Goal: Information Seeking & Learning: Compare options

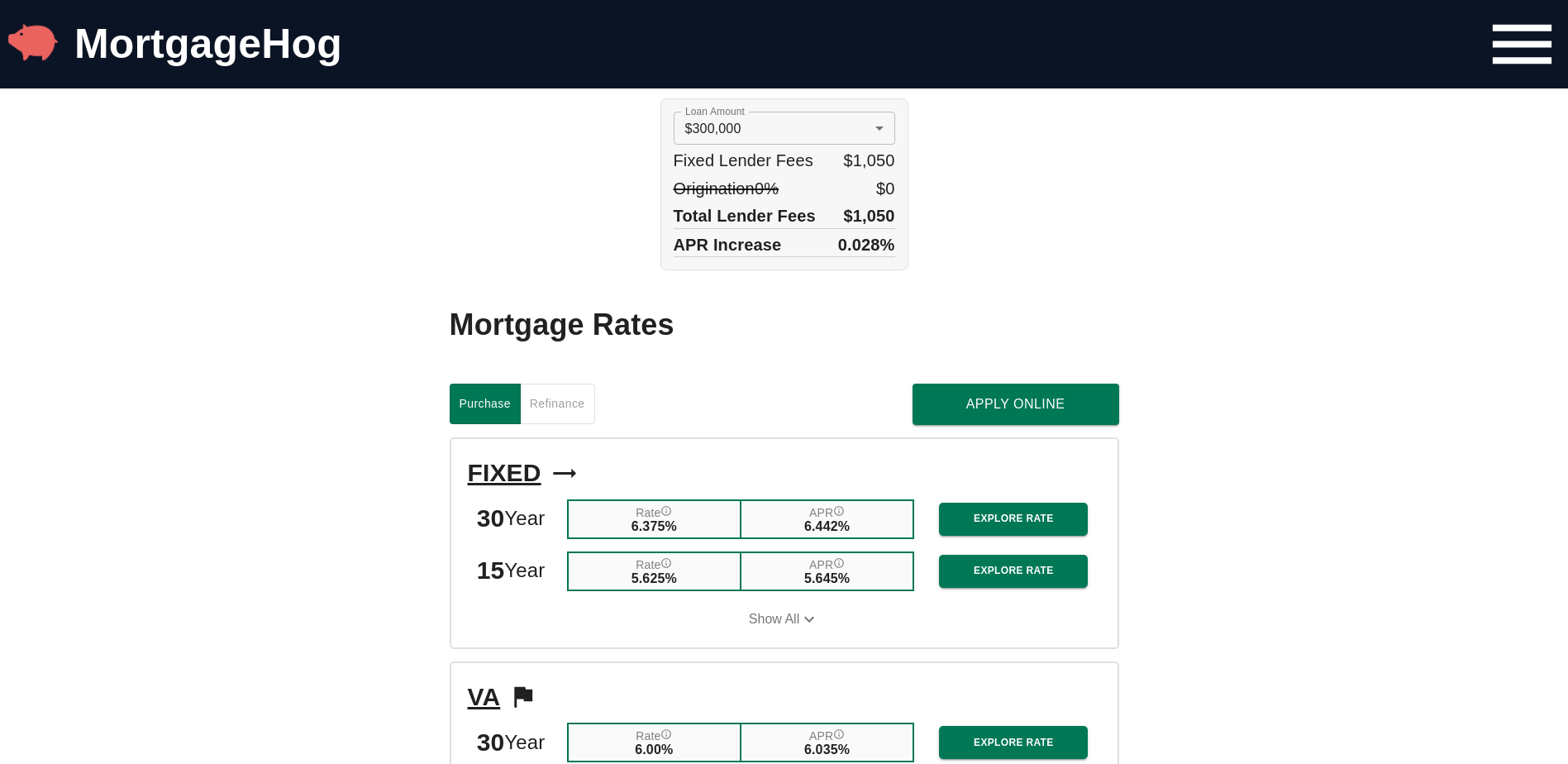
scroll to position [1226, 0]
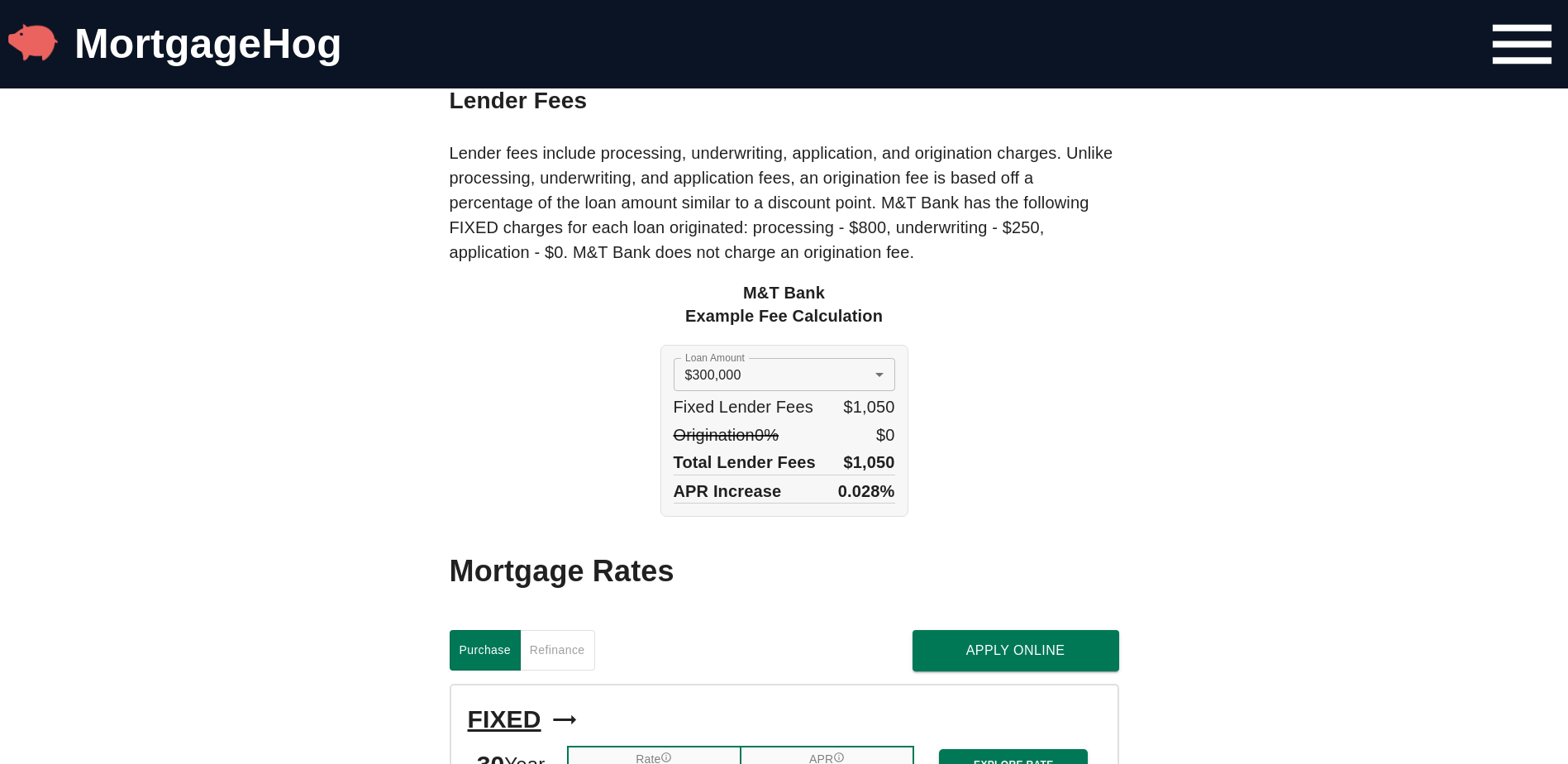
click at [591, 416] on div "M&T Bank Example Fee Calculation Loan Amount $300,000 300000 Loan Amount Fixed …" at bounding box center [784, 399] width 670 height 237
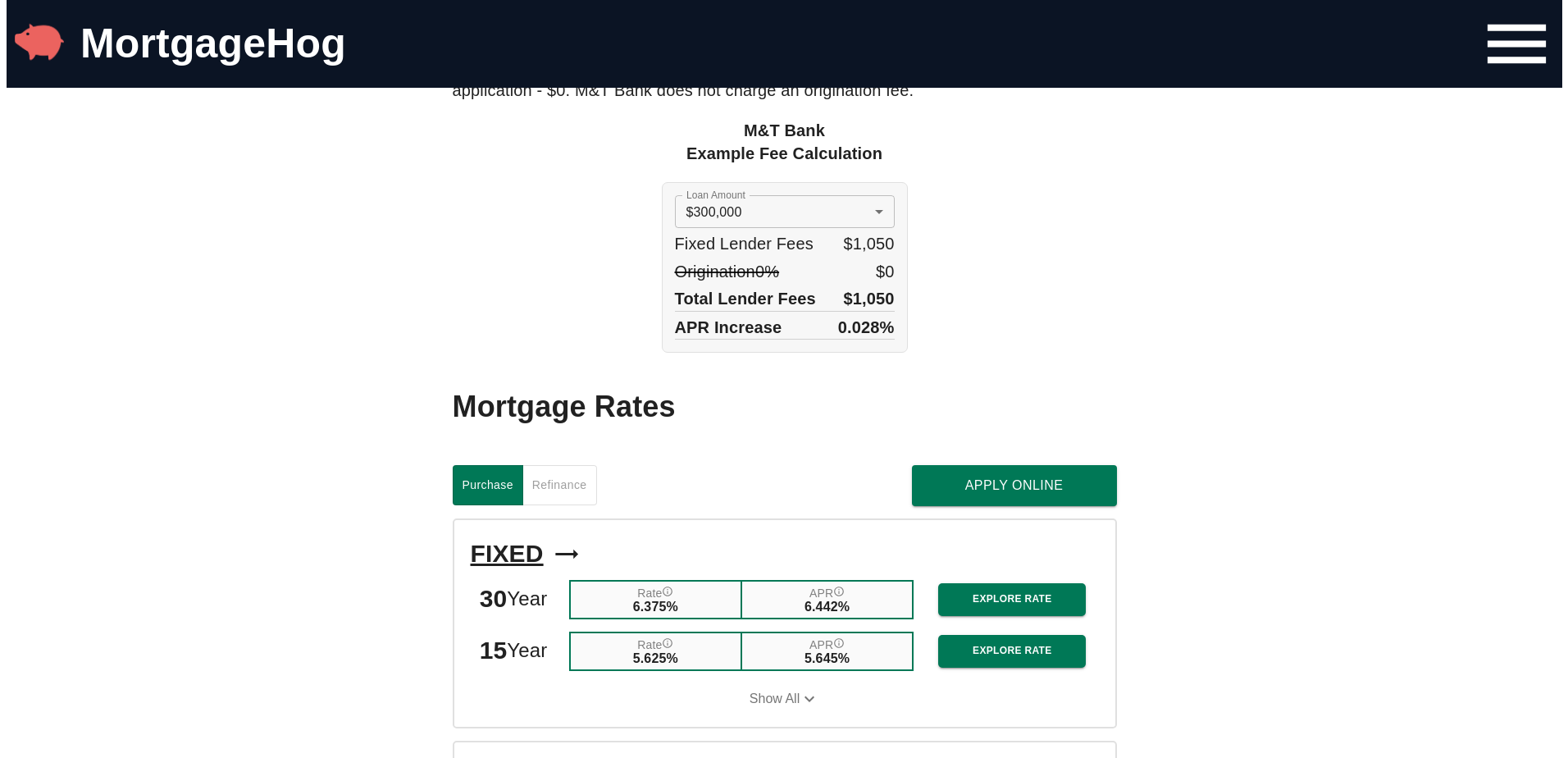
scroll to position [1381, 0]
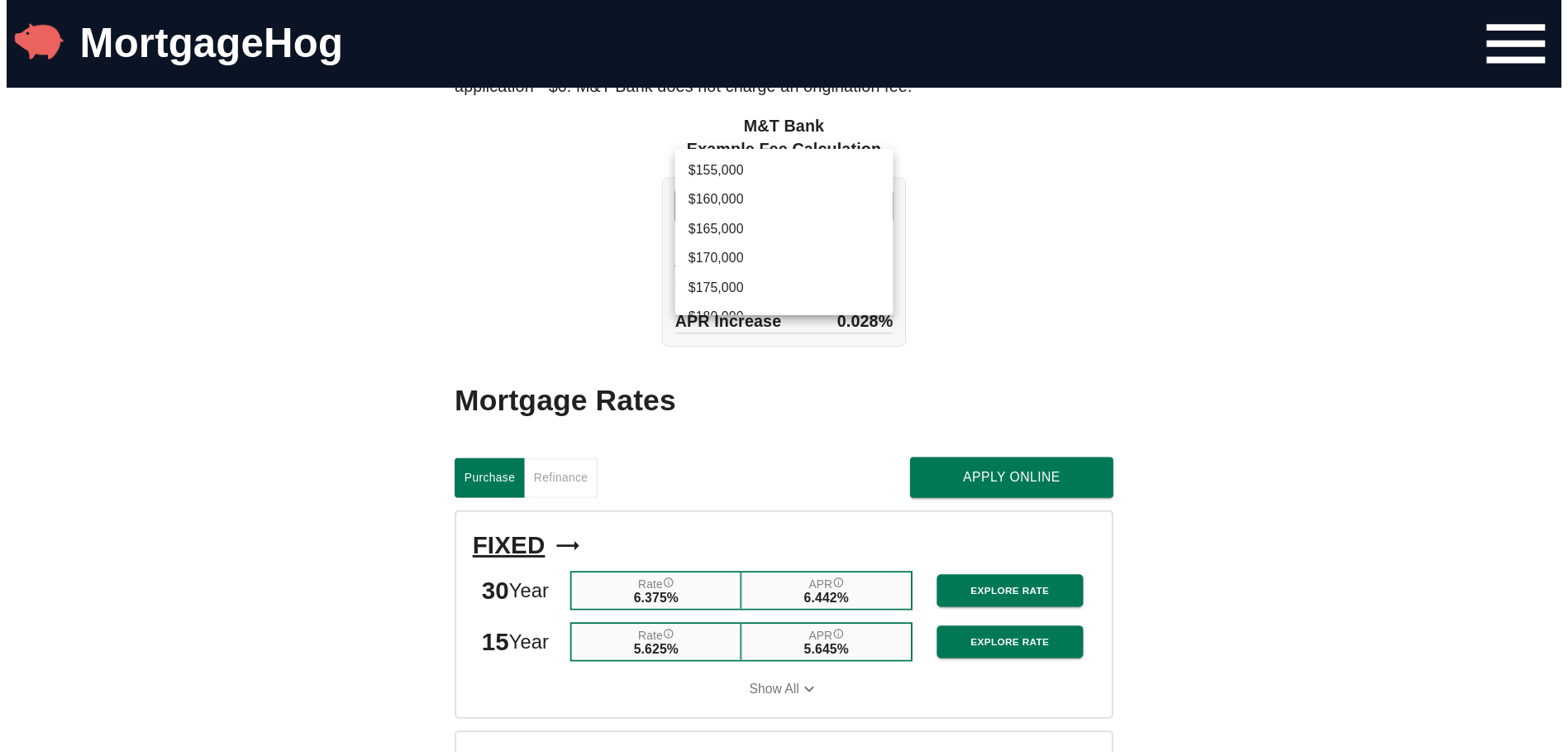
scroll to position [244, 0]
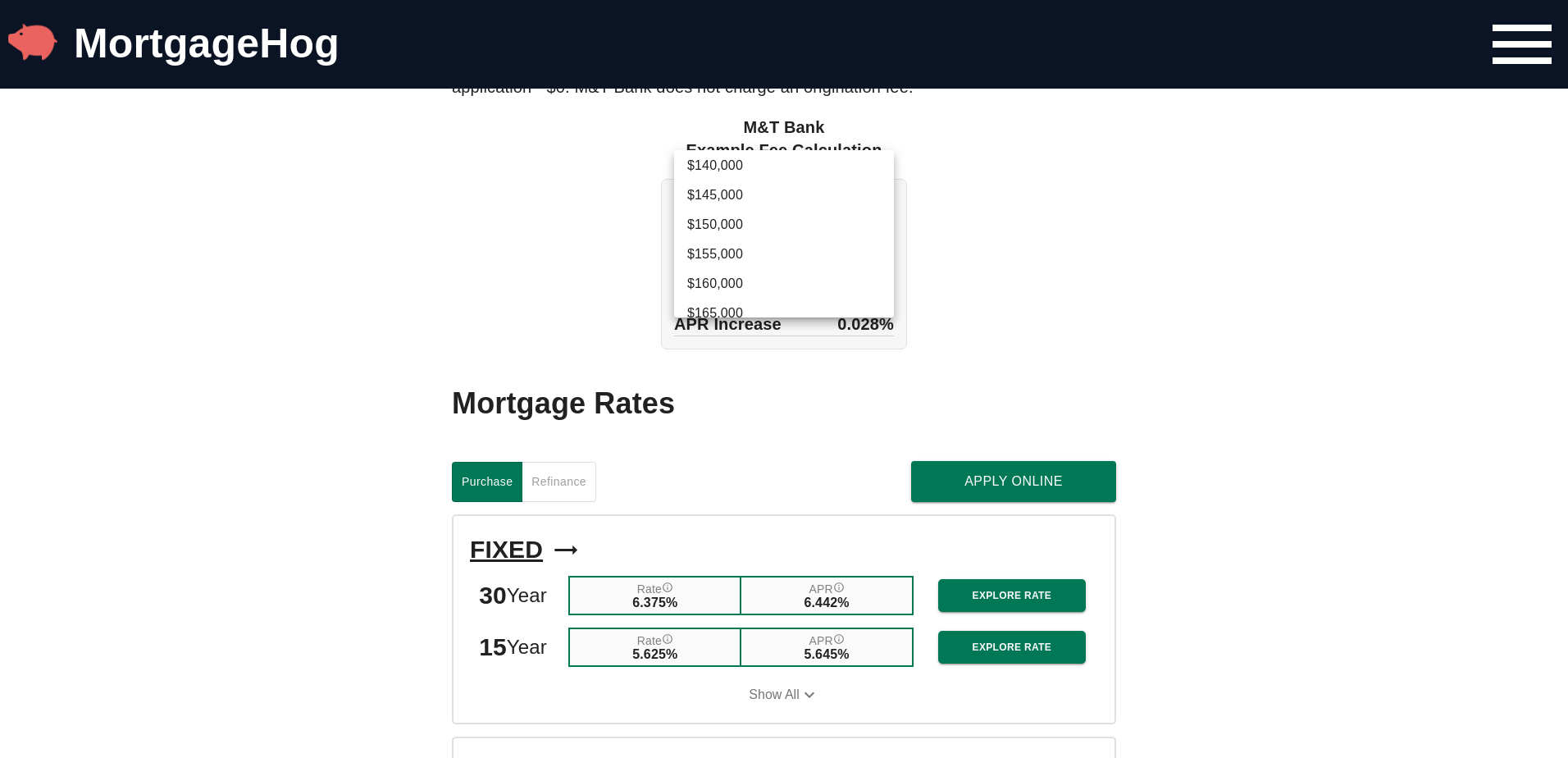
click at [726, 191] on li "$145,000" at bounding box center [784, 194] width 220 height 29
type input "145000"
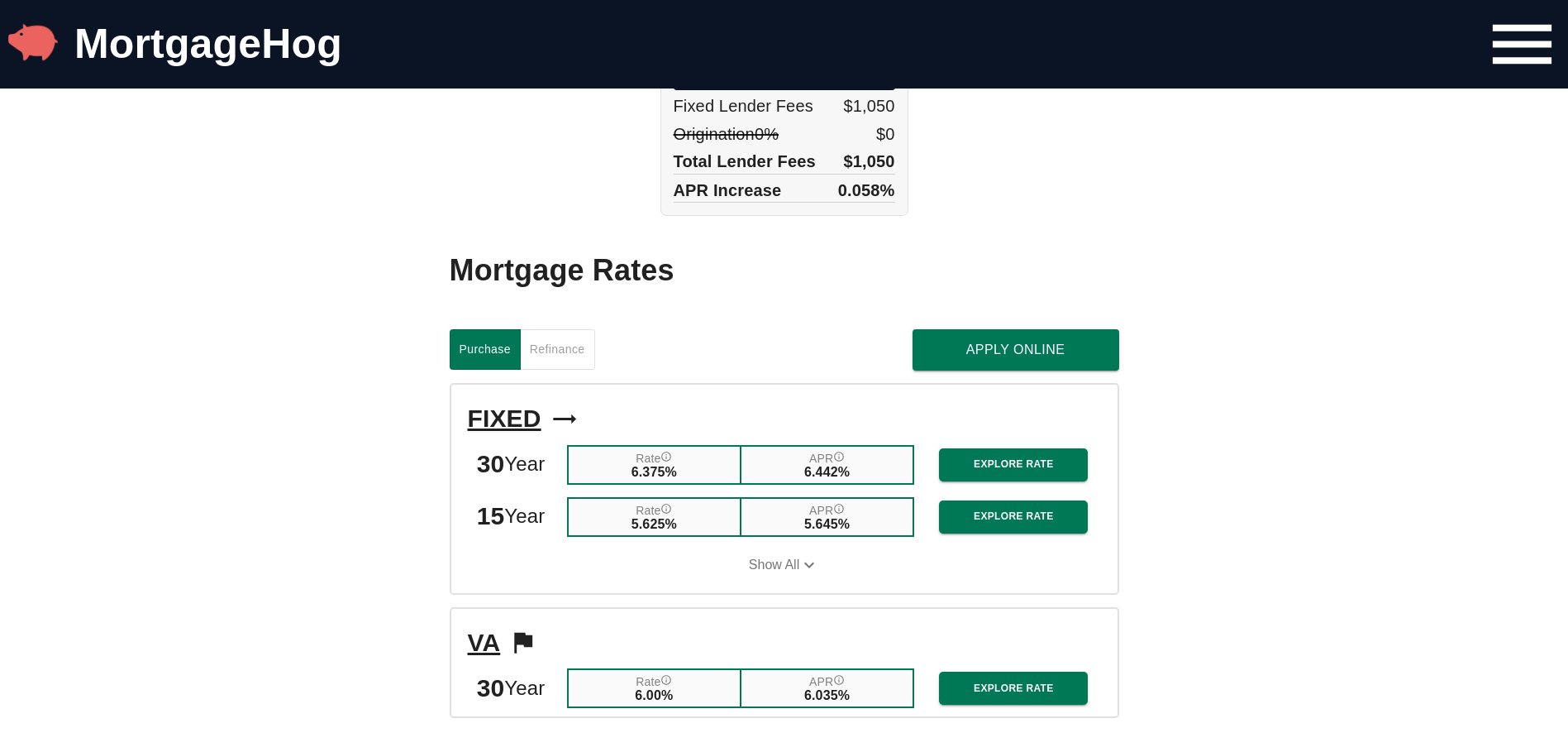
scroll to position [1558, 0]
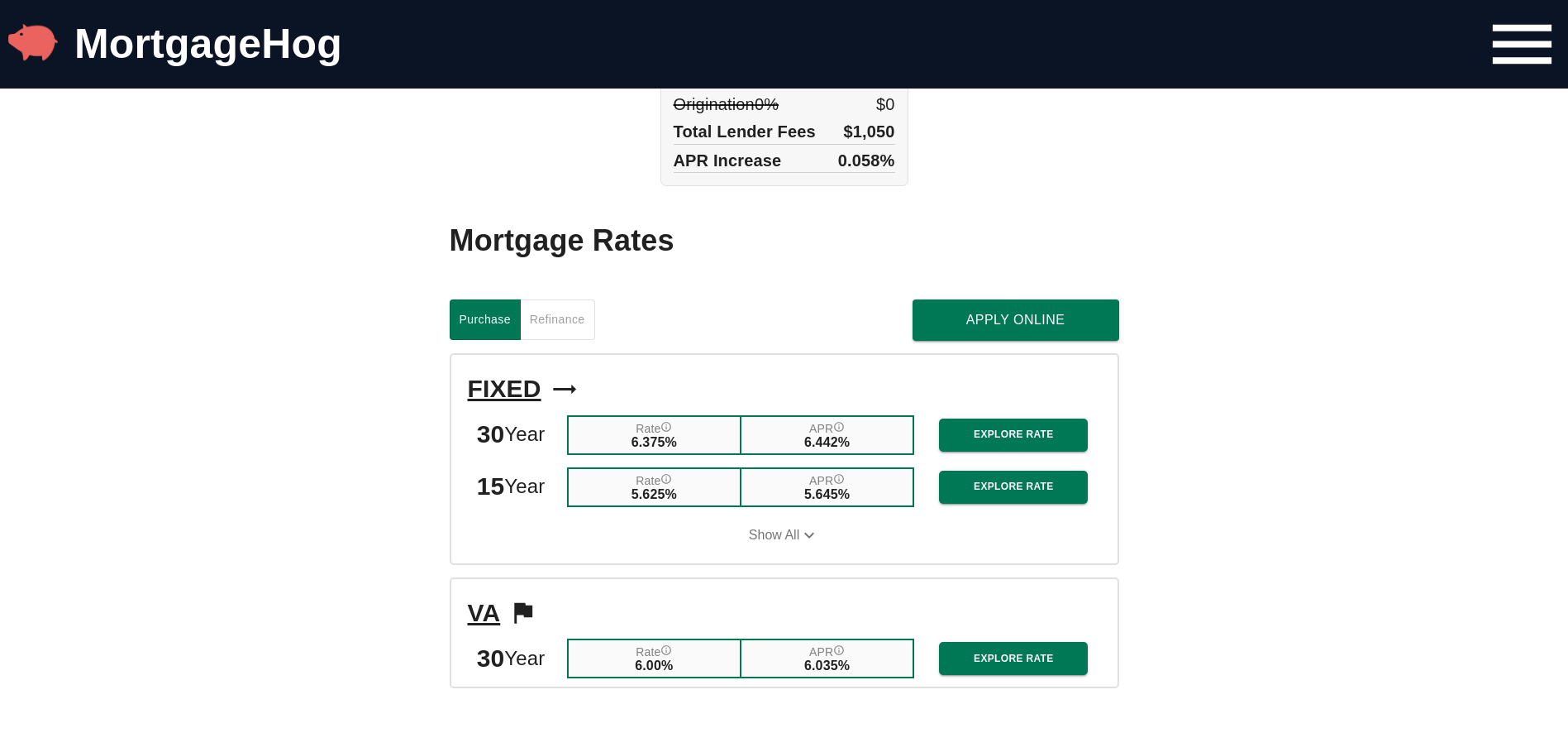
click at [551, 330] on span "Refinance" at bounding box center [558, 319] width 55 height 20
click at [521, 340] on button "Purchase" at bounding box center [486, 319] width 71 height 41
click at [574, 330] on span "Refinance" at bounding box center [558, 319] width 55 height 20
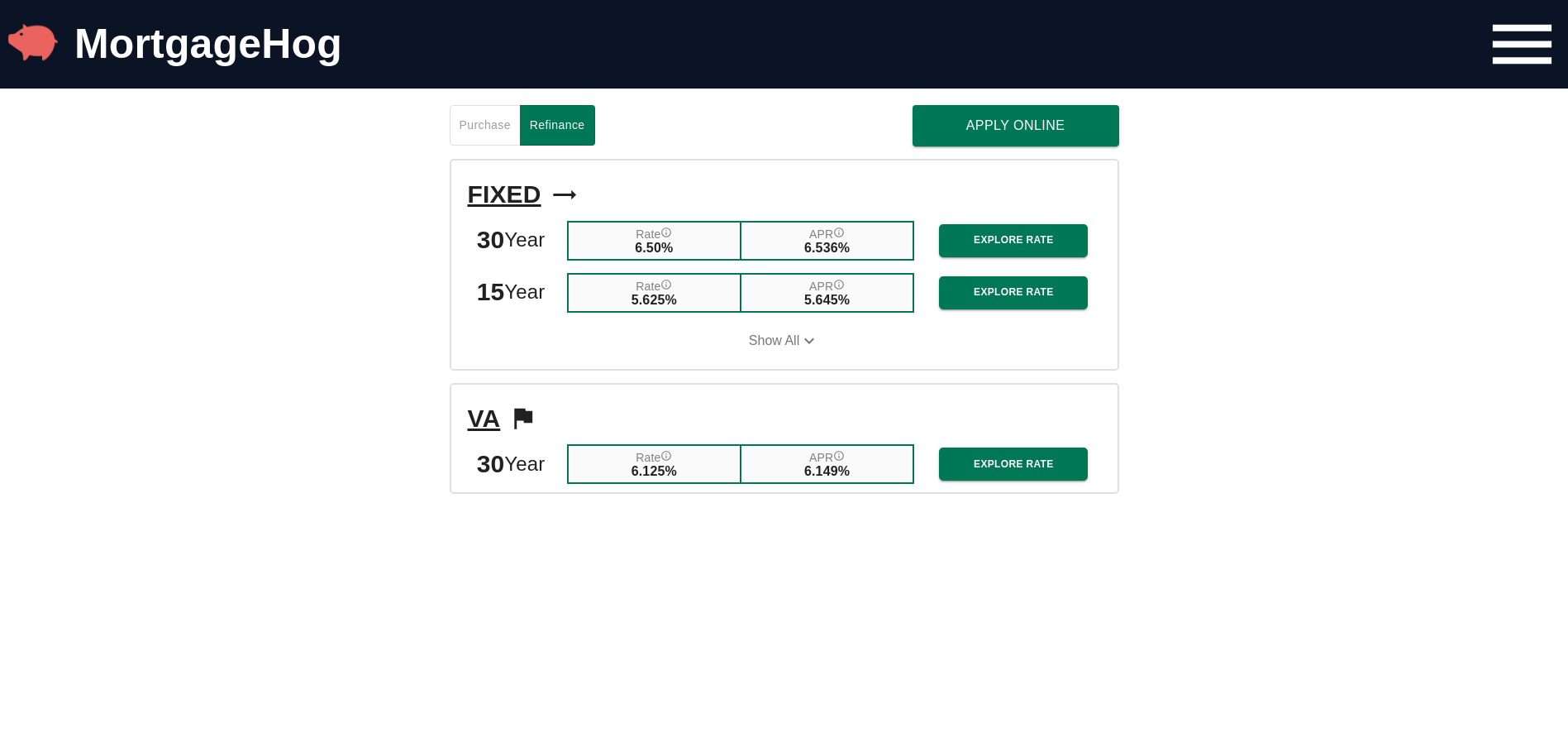
scroll to position [1724, 0]
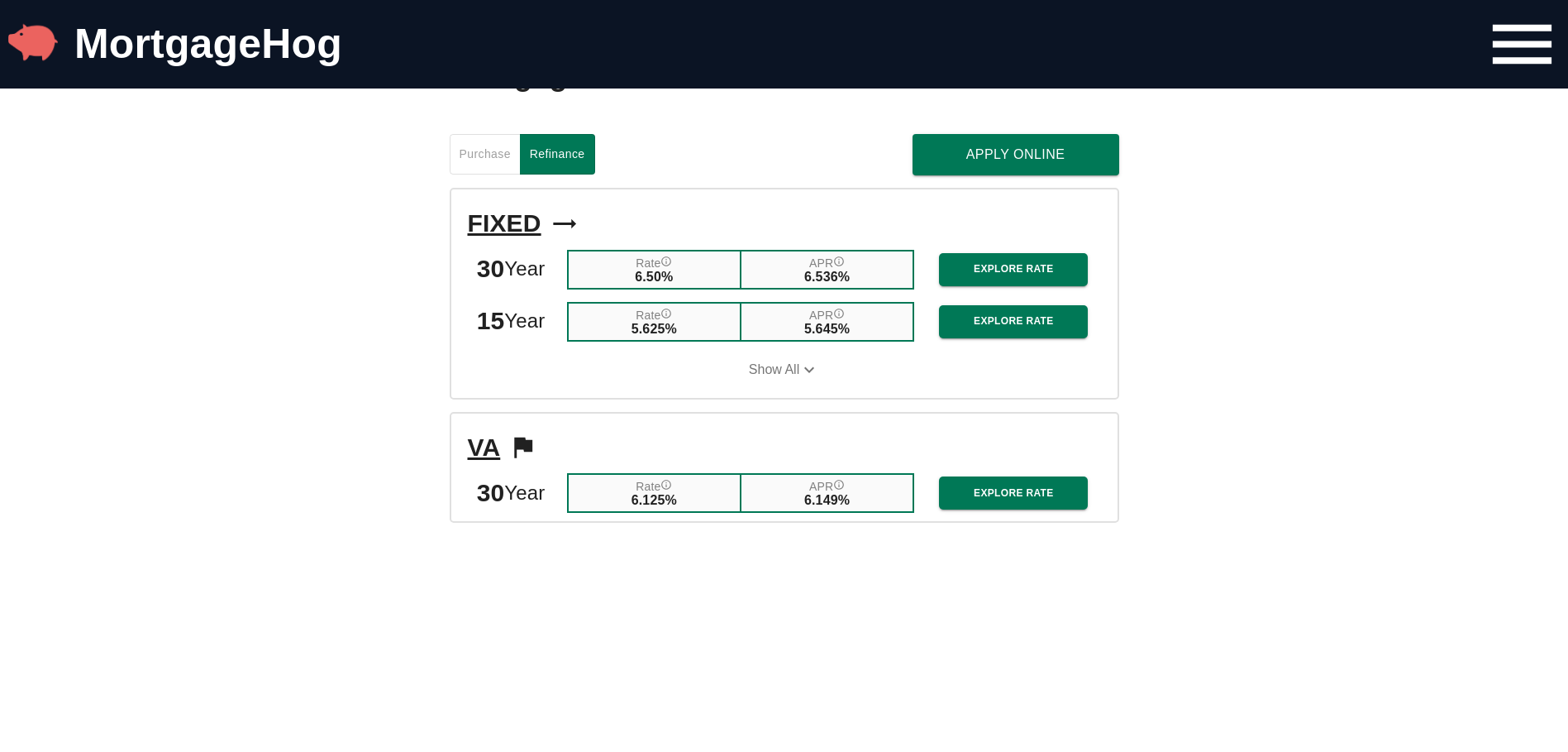
click at [792, 377] on span "Show All" at bounding box center [774, 369] width 51 height 15
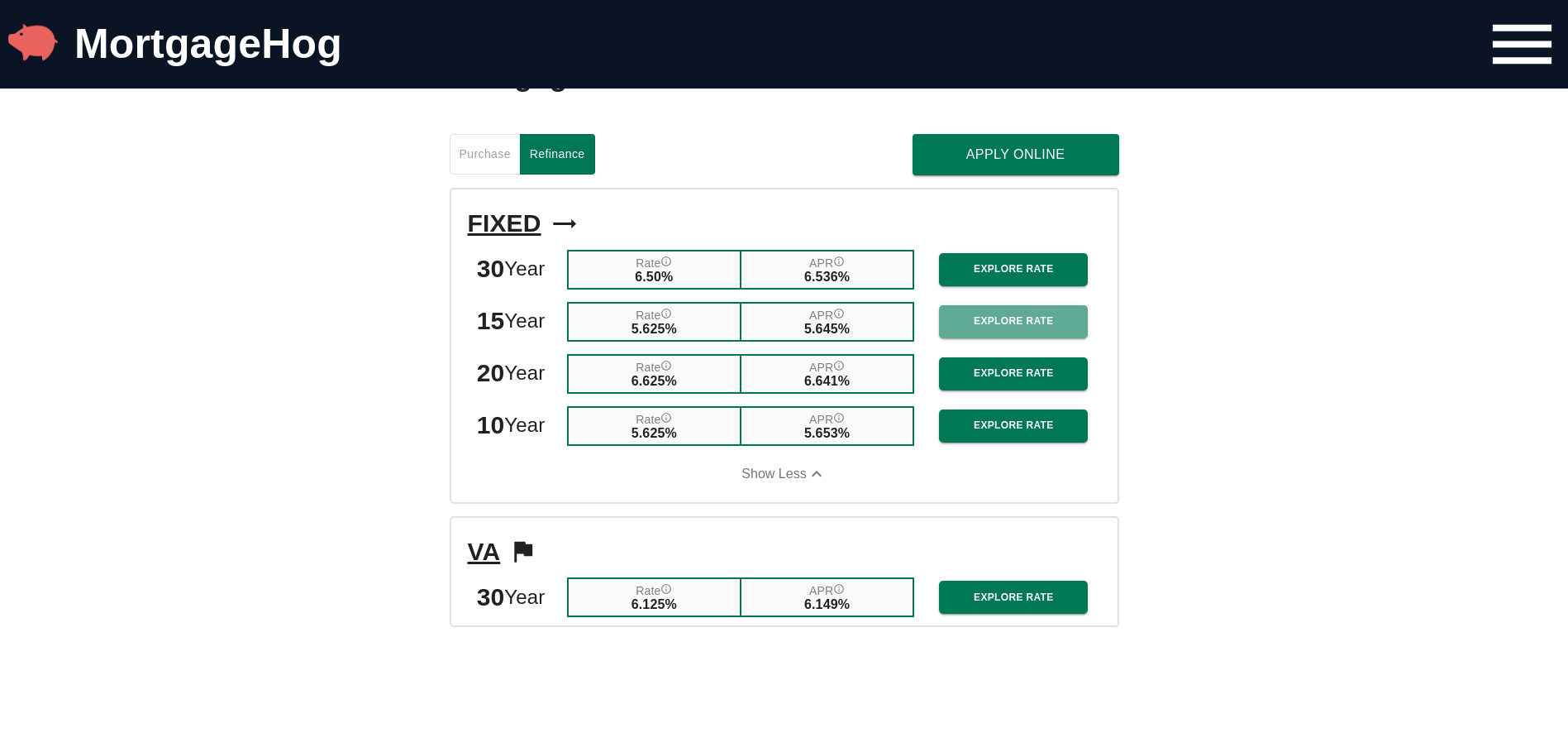
click at [1027, 330] on span "Explore Rate" at bounding box center [1014, 321] width 123 height 18
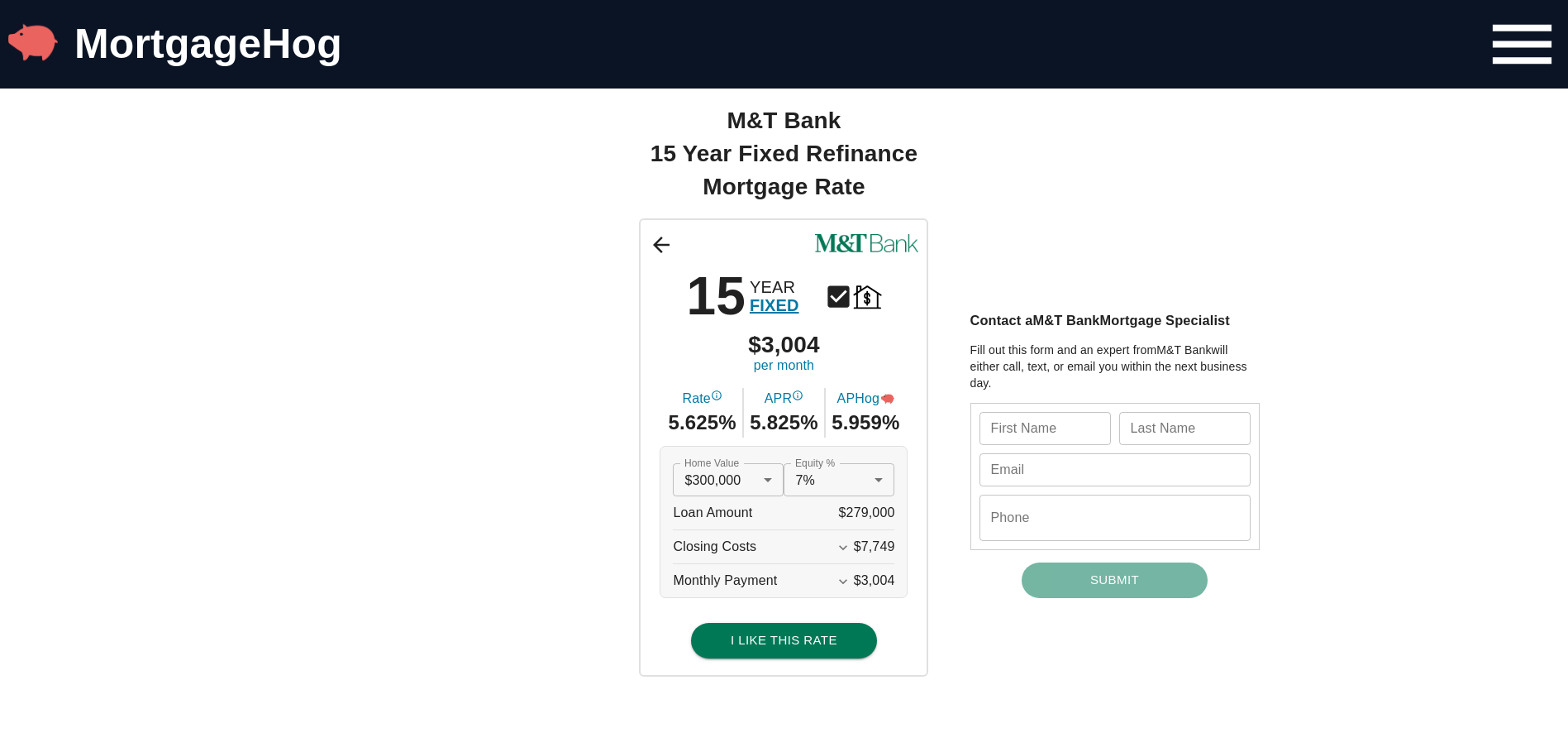
click at [658, 253] on icon at bounding box center [662, 245] width 25 height 25
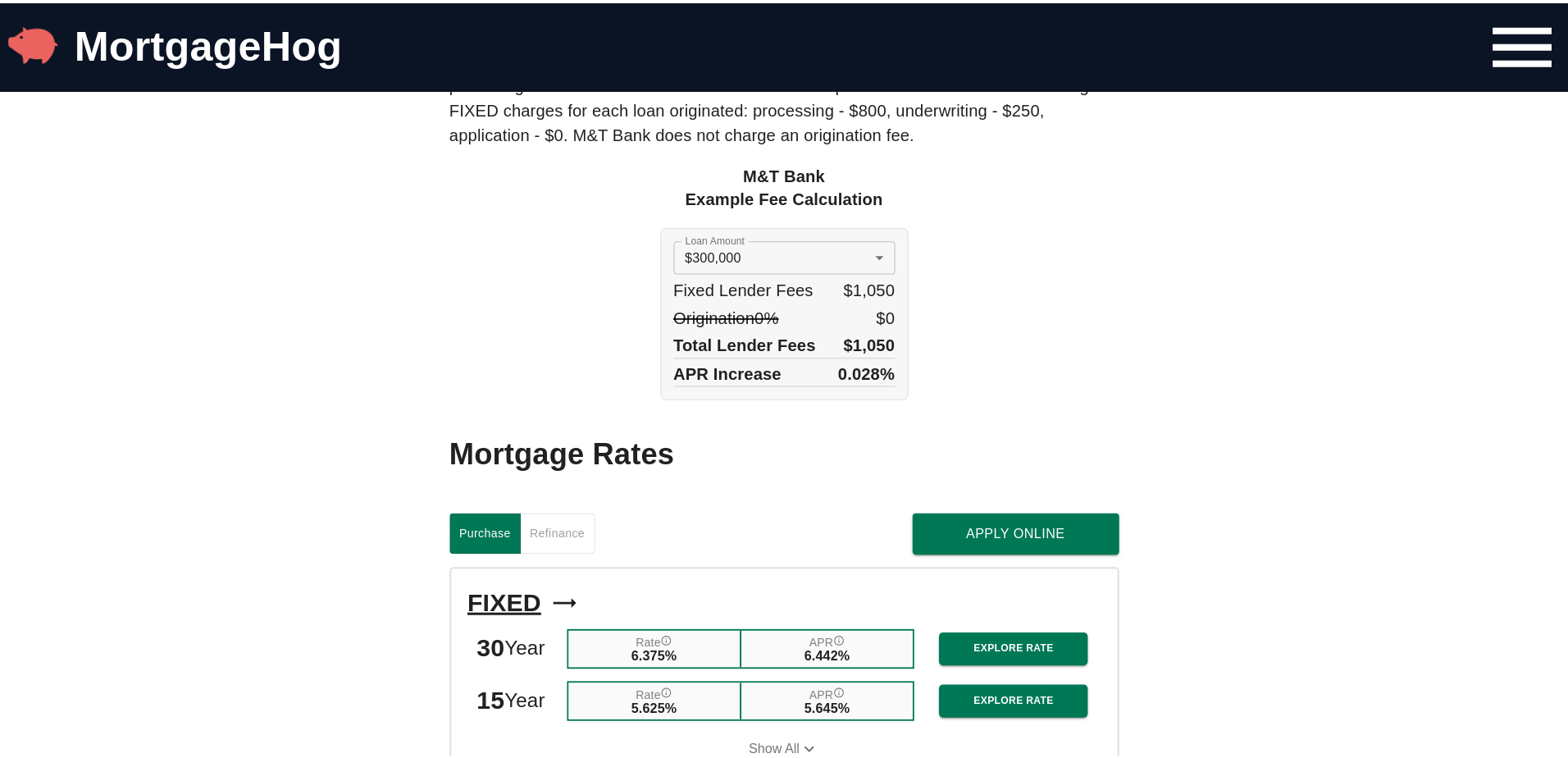
scroll to position [1299, 0]
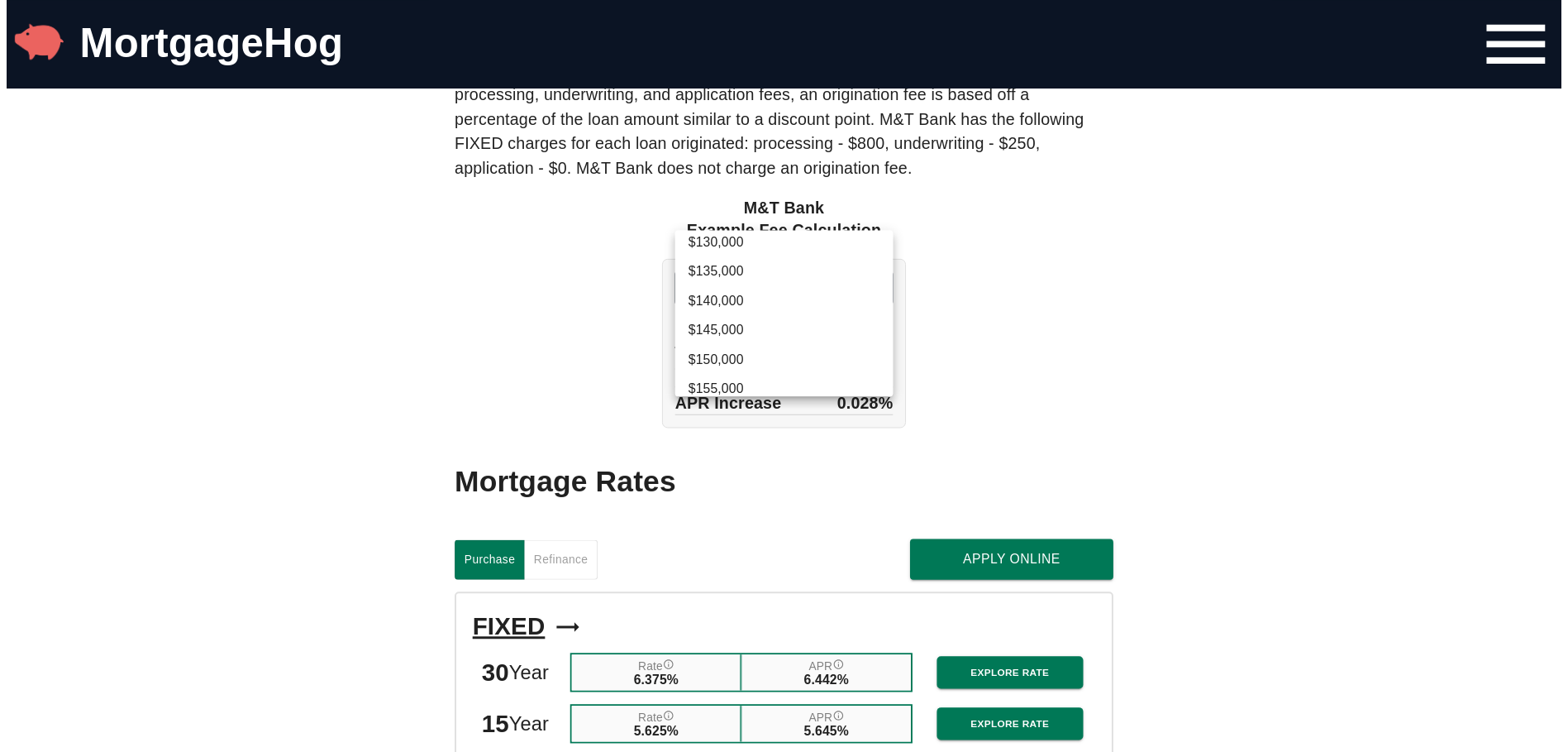
scroll to position [183, 0]
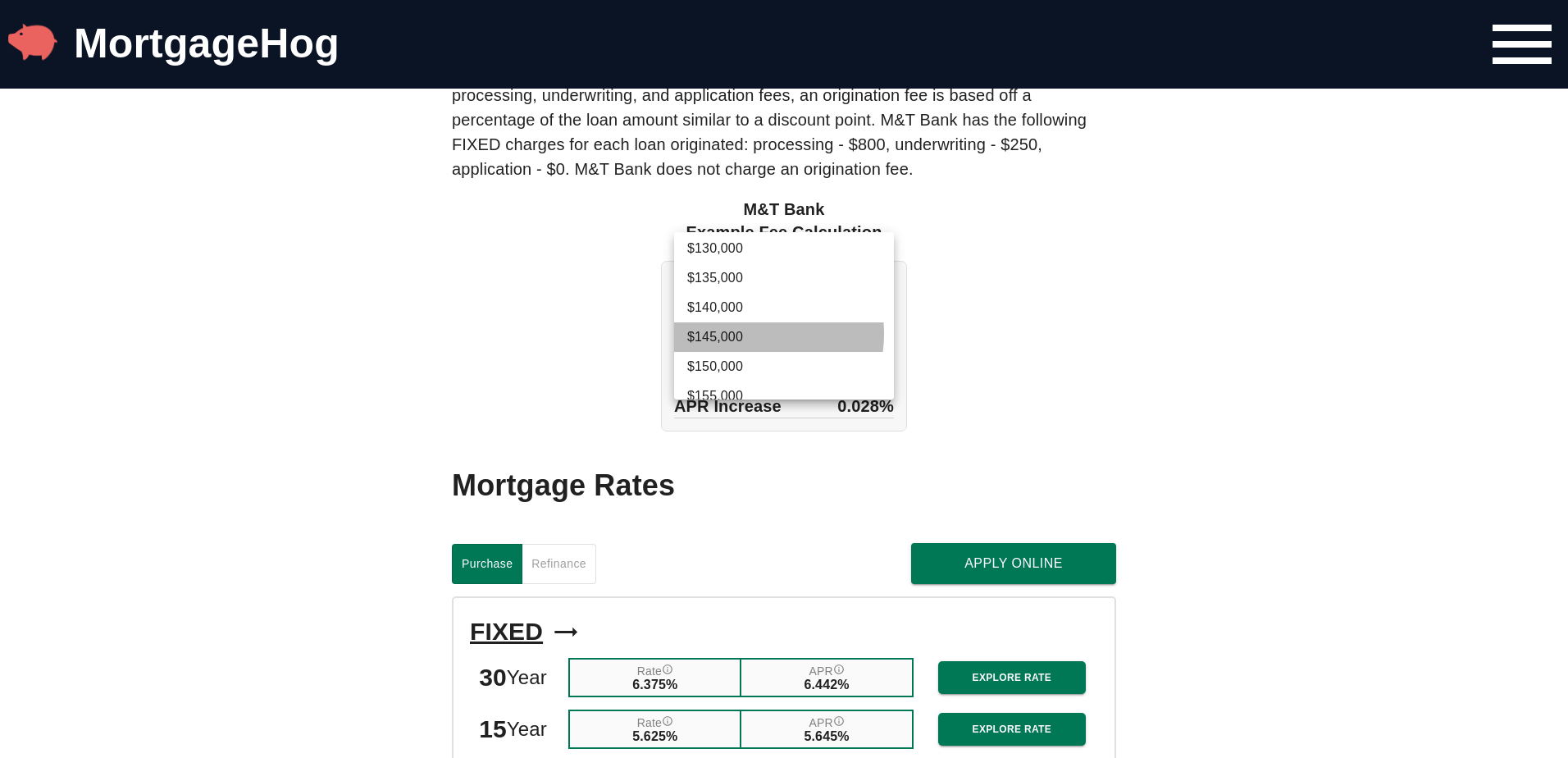
click at [747, 334] on li "$145,000" at bounding box center [784, 336] width 220 height 29
type input "145000"
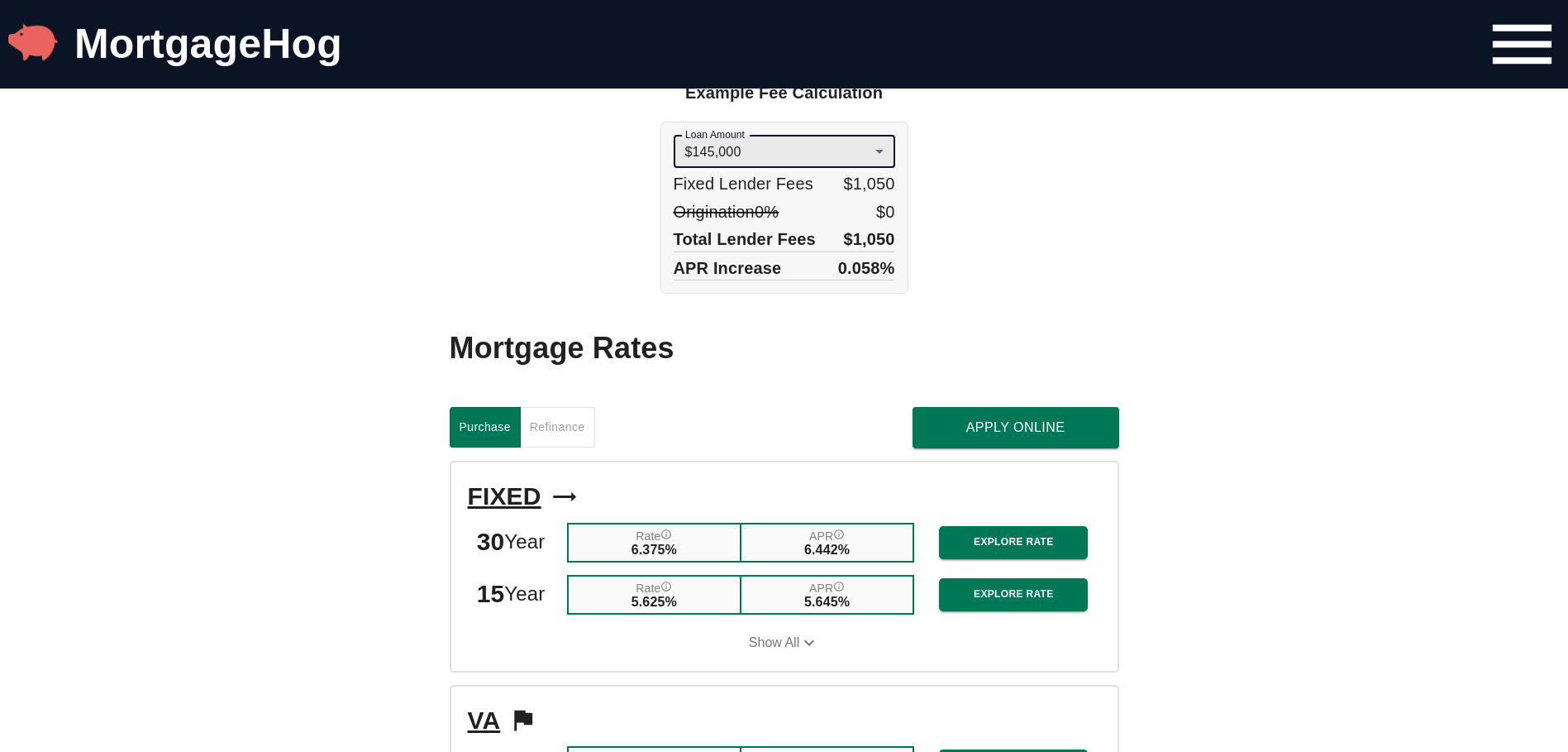
scroll to position [1476, 0]
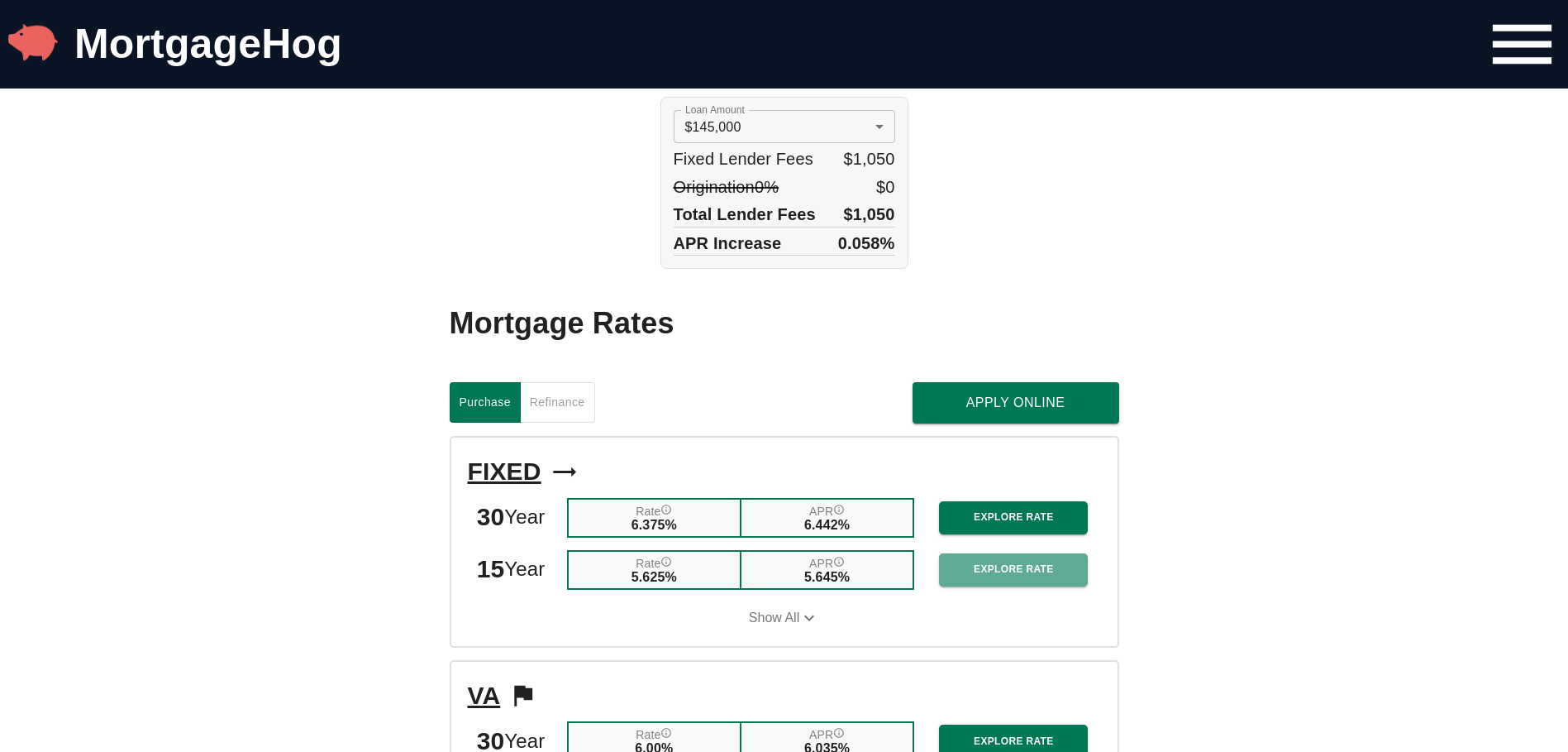
click at [977, 578] on span "Explore Rate" at bounding box center [1014, 570] width 123 height 18
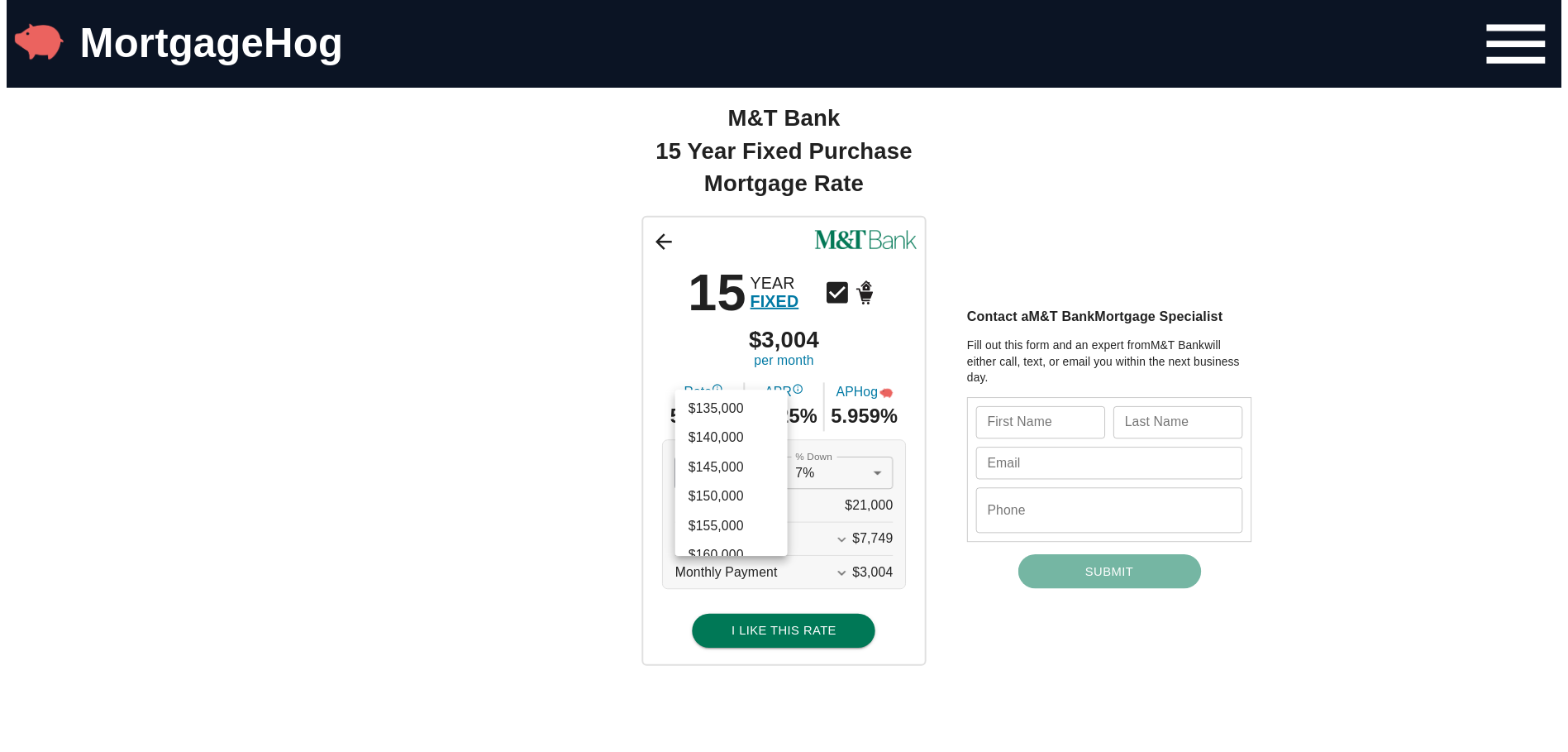
scroll to position [783, 0]
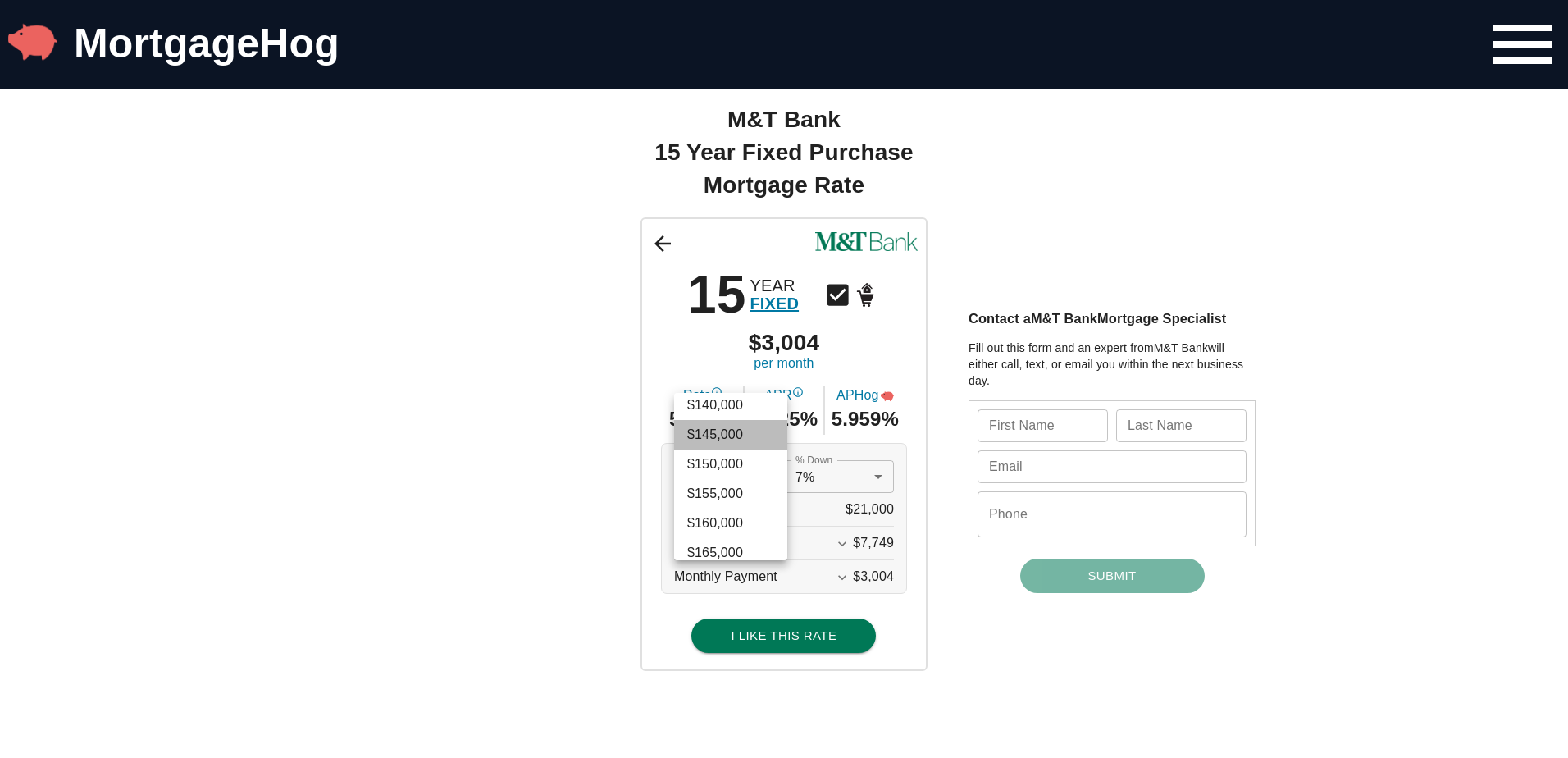
click at [731, 439] on li "$145,000" at bounding box center [731, 434] width 113 height 29
type input "145000"
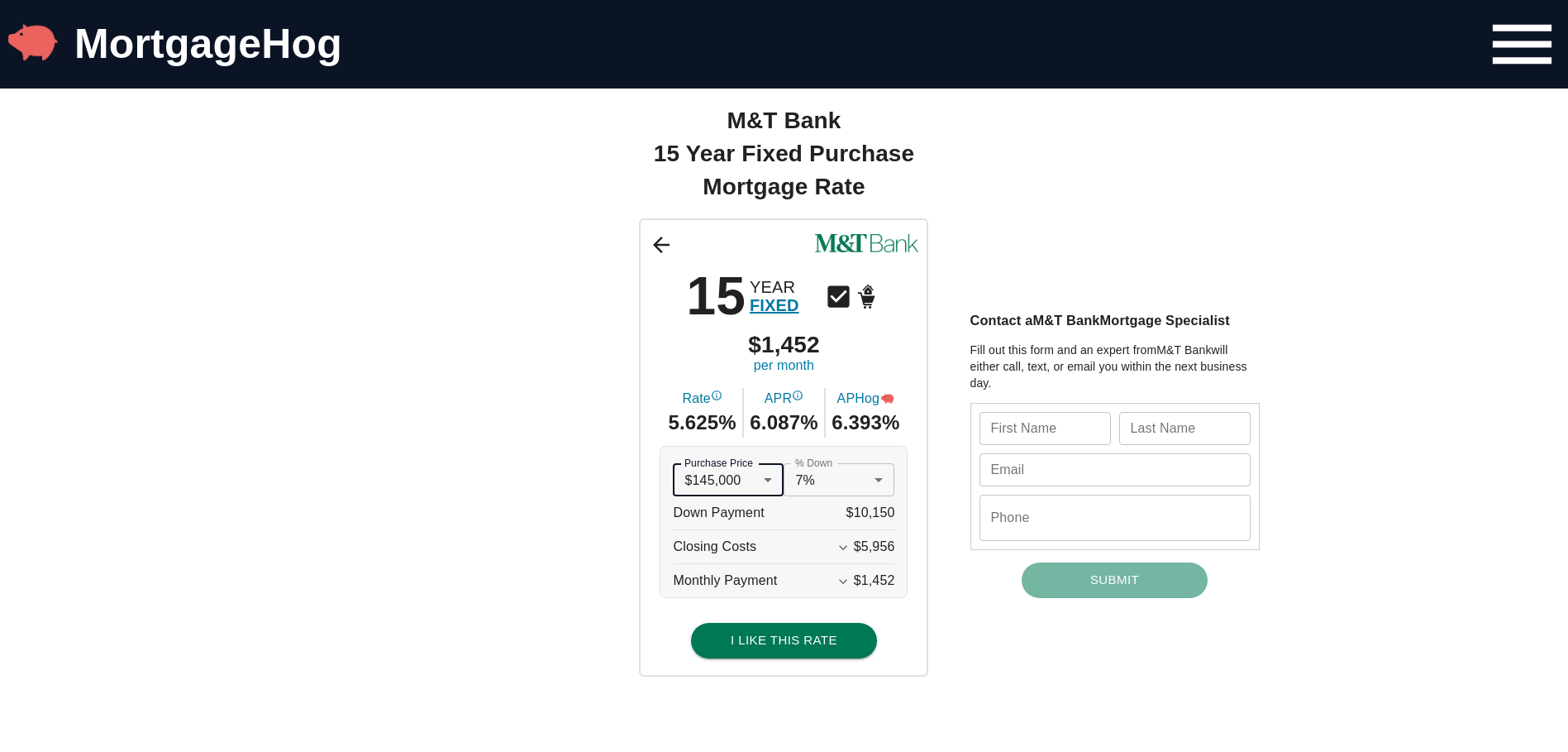
click at [559, 551] on div "15 YEAR FIXED $1,452 per month Rate 5.625% APR 6.087% APHog 6.393% Purchase Pri…" at bounding box center [784, 447] width 992 height 457
click at [851, 586] on icon "Expand More" at bounding box center [843, 581] width 17 height 17
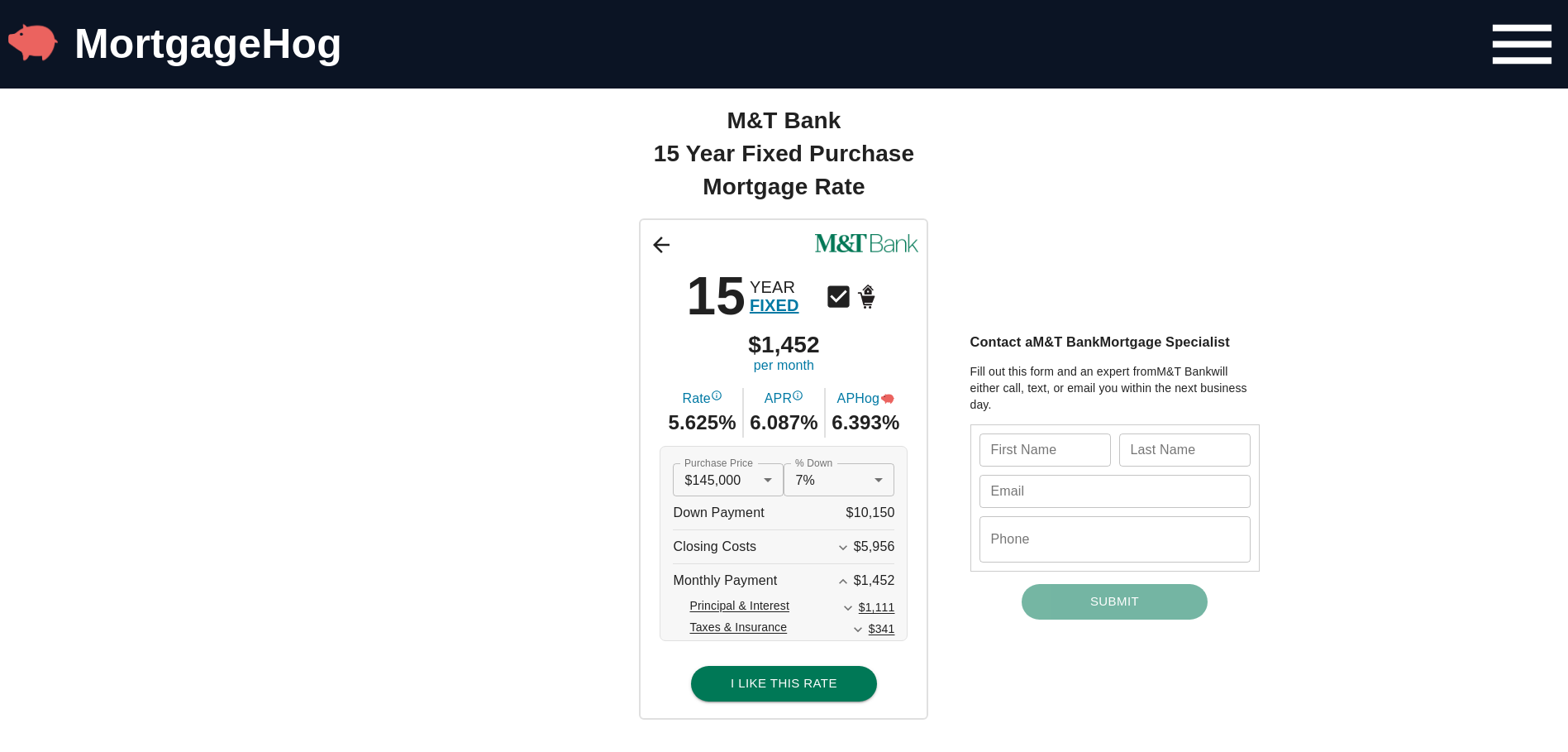
click at [605, 460] on div "15 YEAR FIXED $1,452 per month Rate 5.625% APR 6.087% APHog 6.393% Purchase Pri…" at bounding box center [784, 468] width 992 height 500
click at [774, 633] on span "Taxes & Insurance" at bounding box center [738, 629] width 98 height 21
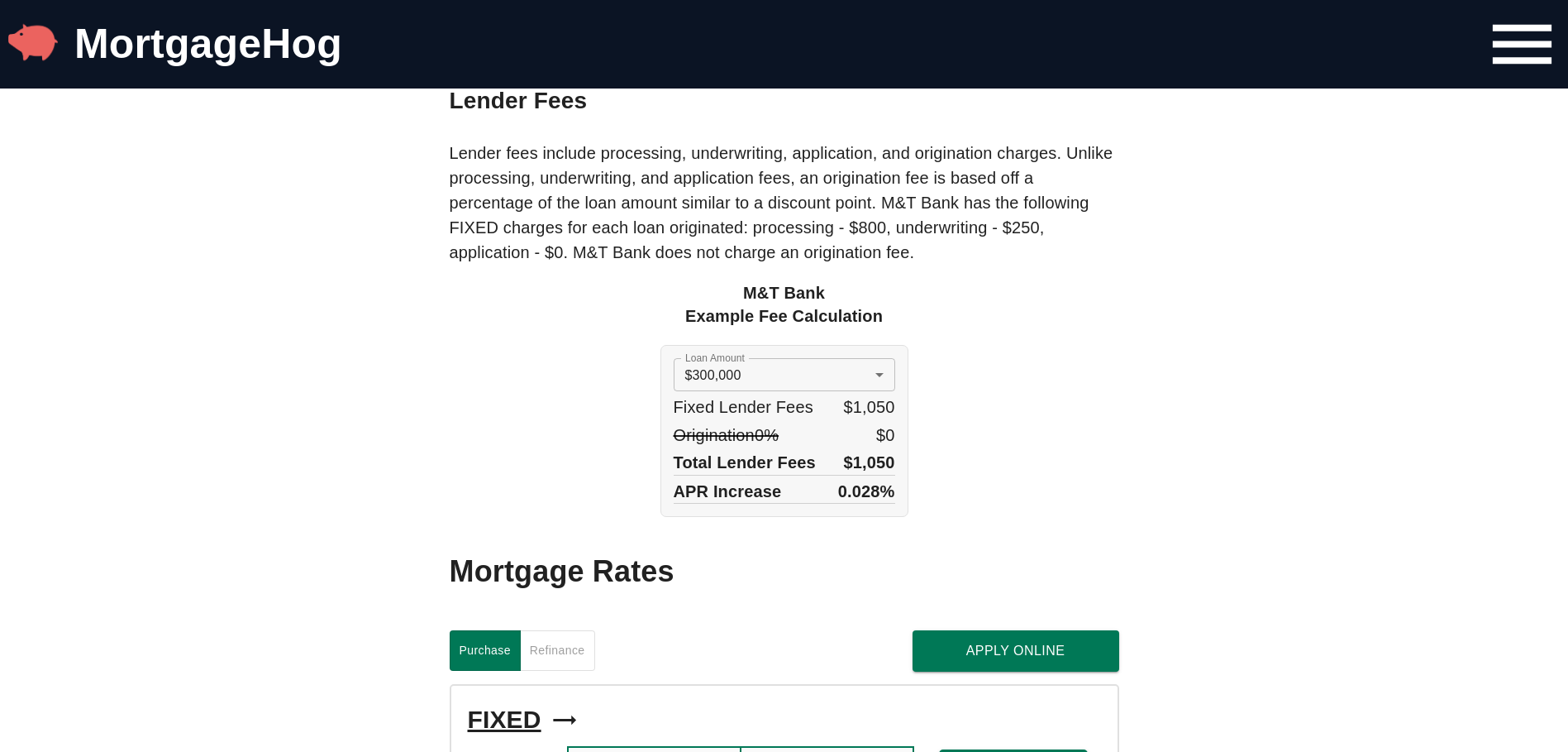
scroll to position [1310, 0]
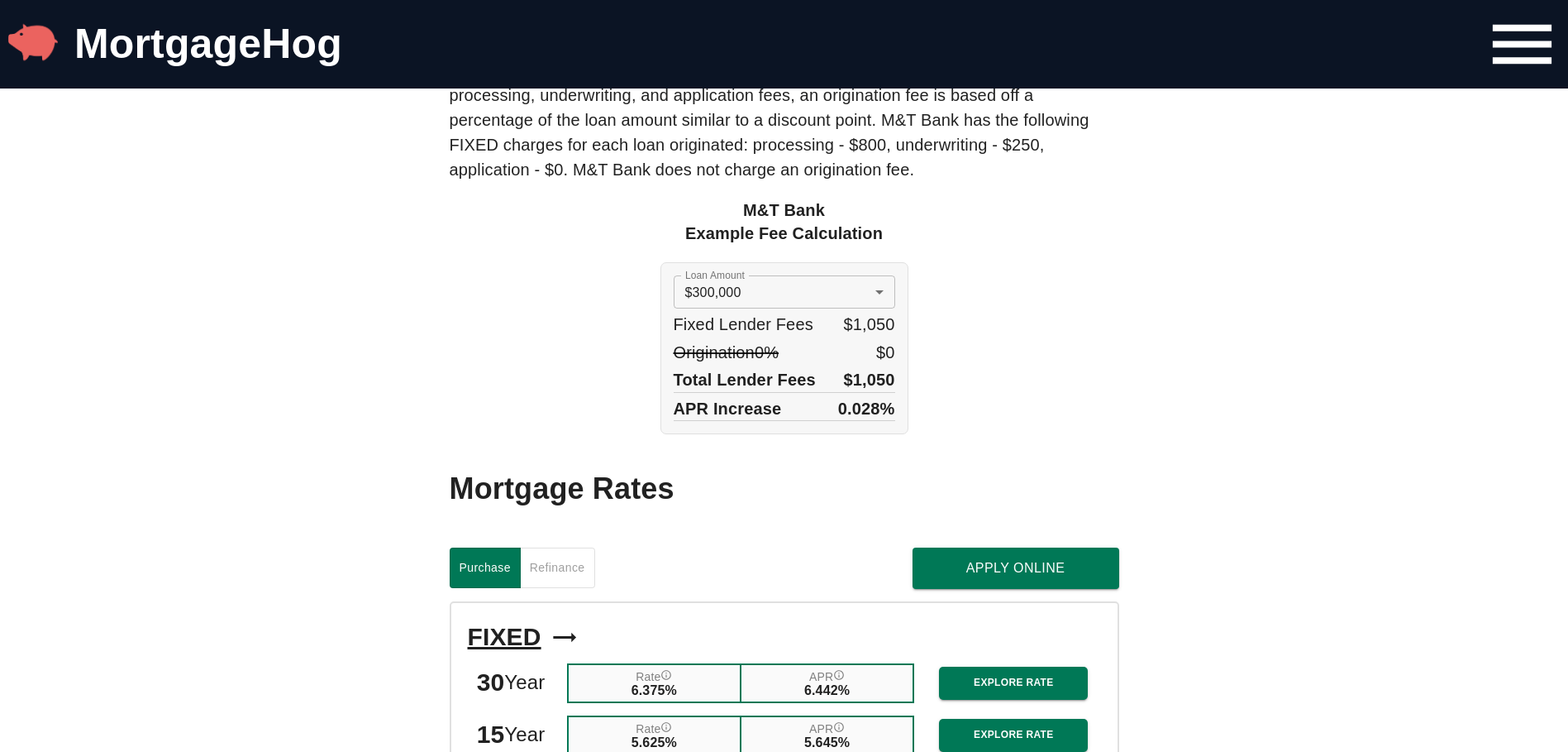
click at [572, 578] on button "Refinance" at bounding box center [558, 568] width 76 height 41
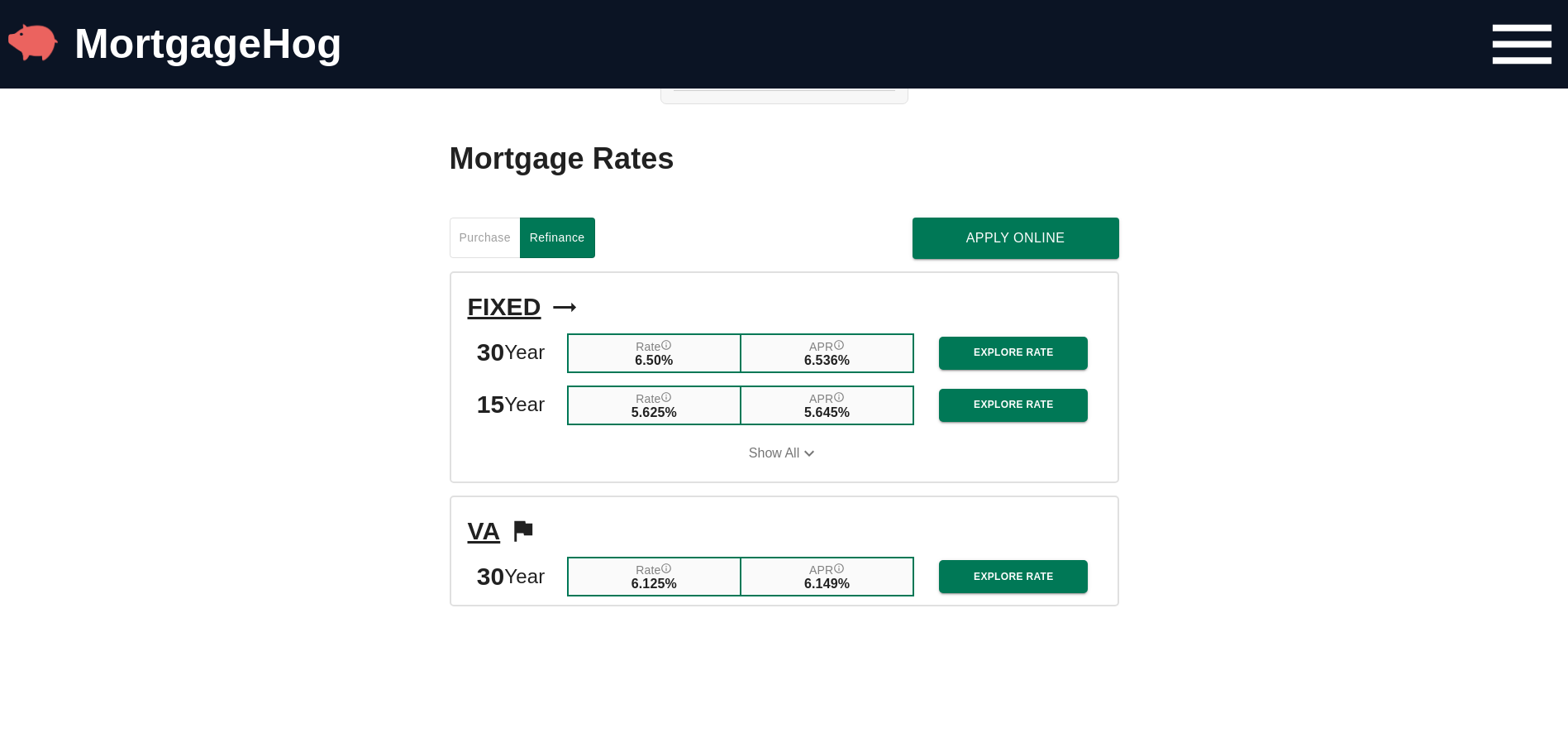
scroll to position [1641, 0]
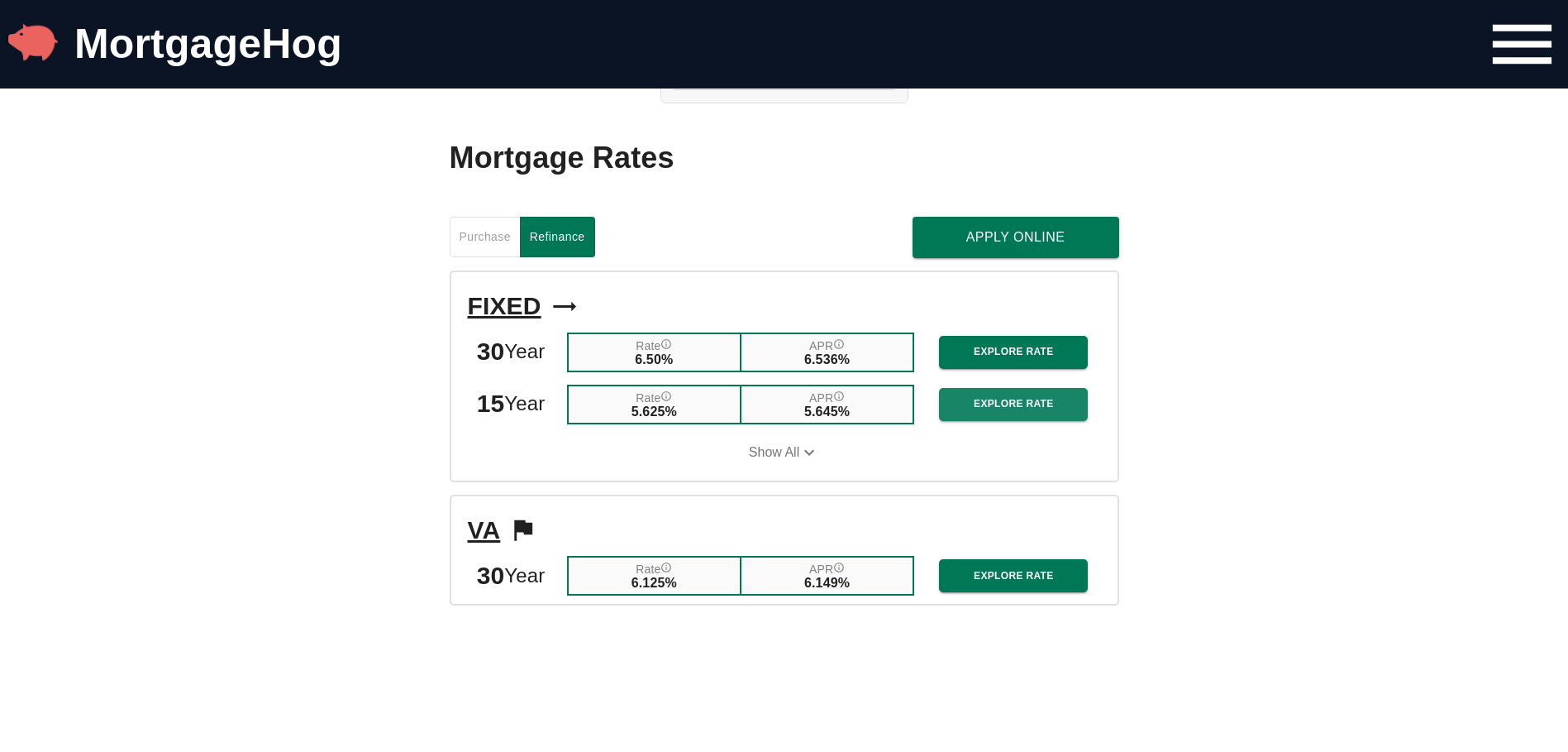
click at [1031, 413] on span "Explore Rate" at bounding box center [1014, 404] width 123 height 18
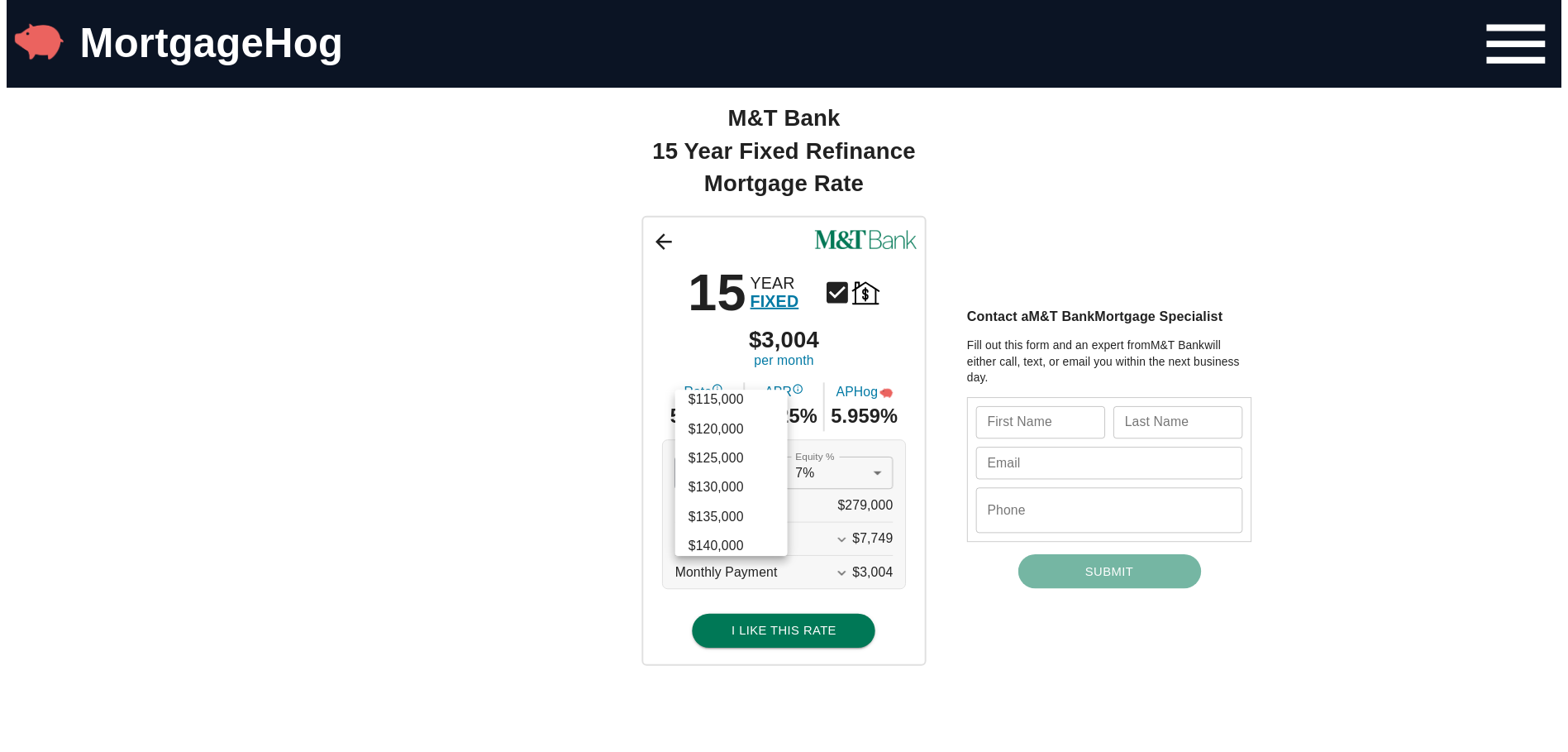
scroll to position [720, 0]
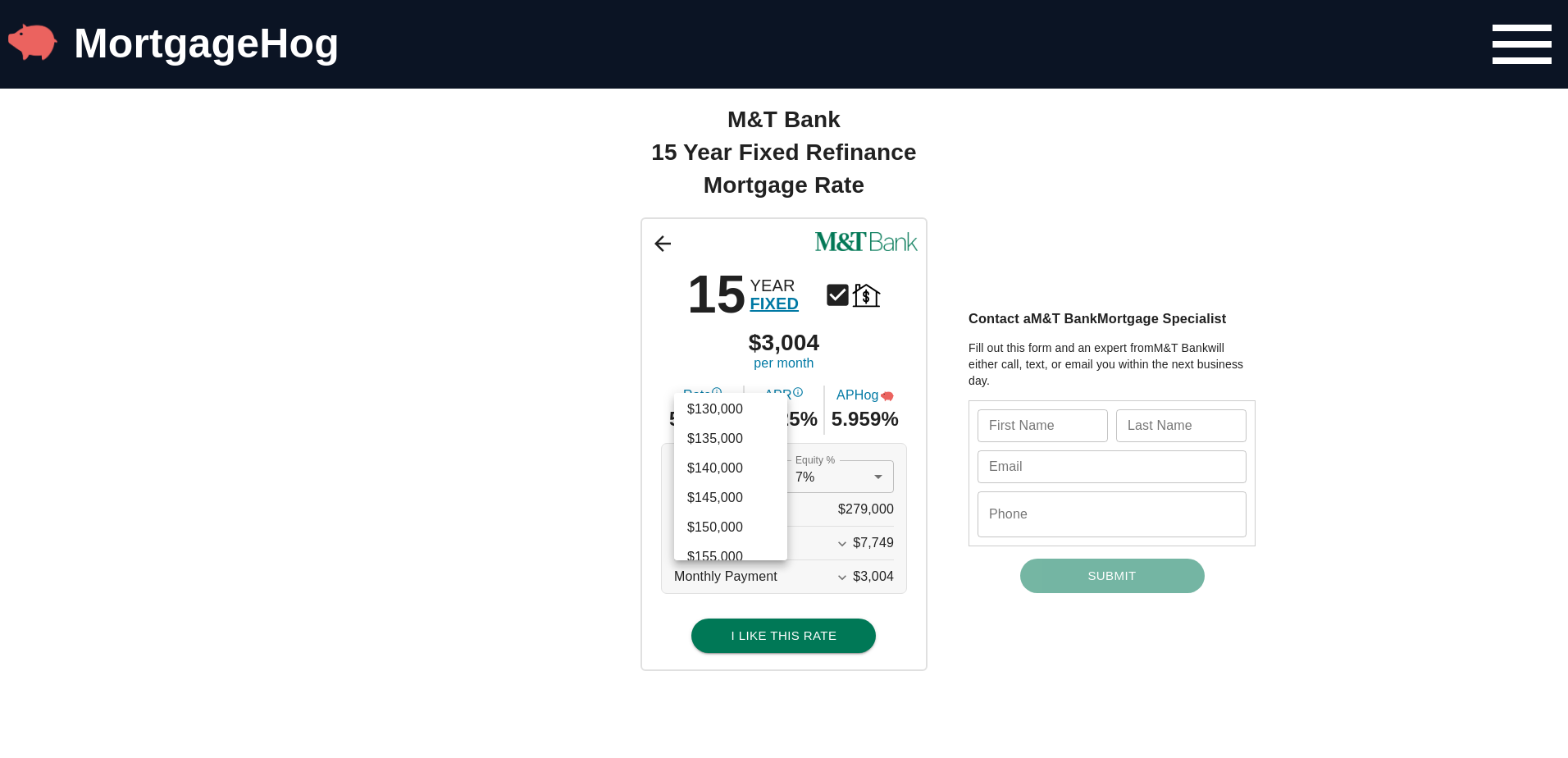
click at [742, 500] on li "$145,000" at bounding box center [731, 497] width 113 height 29
type input "145000"
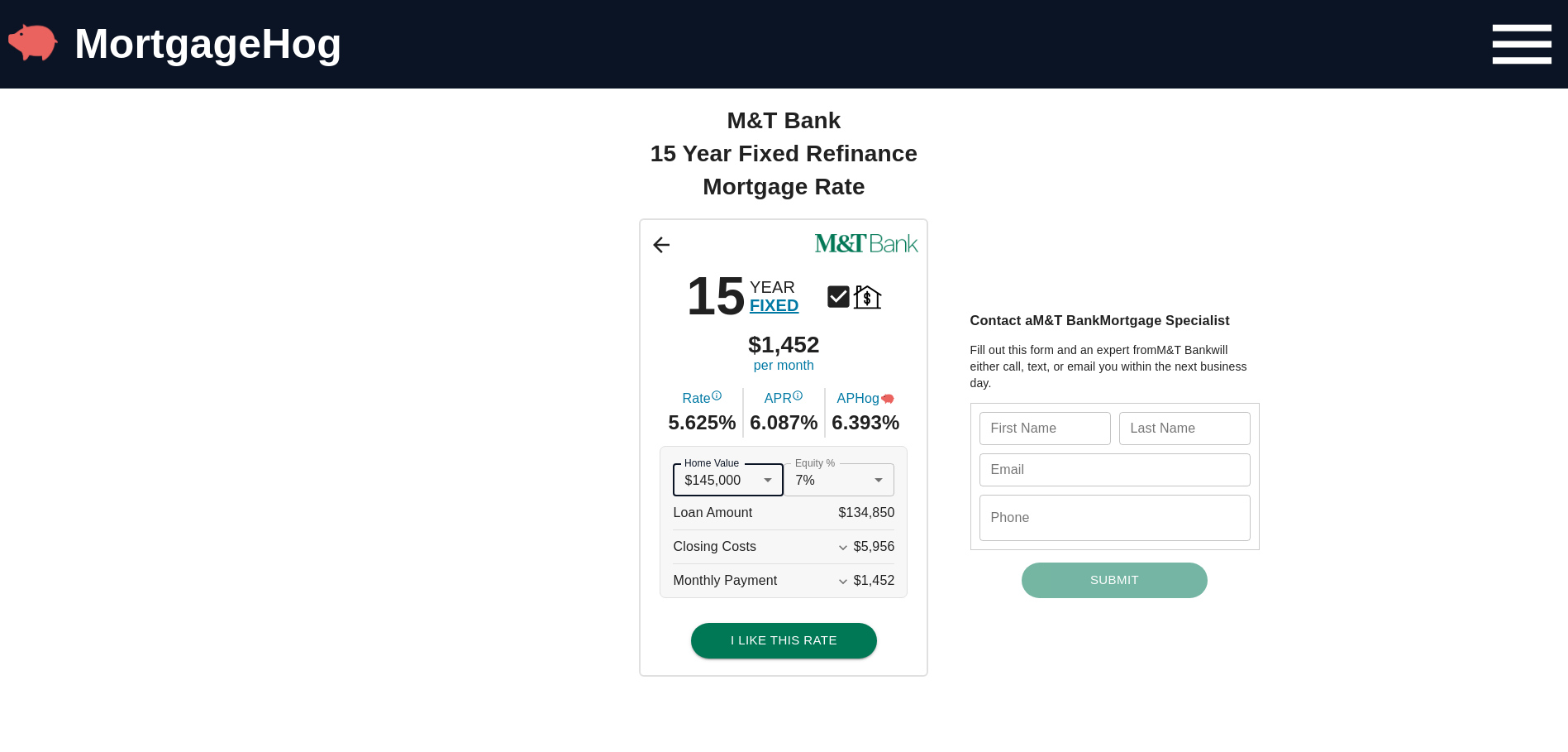
click at [604, 474] on div "15 YEAR FIXED $1,452 per month Rate 5.625% APR 6.087% APHog 6.393% Home Value $…" at bounding box center [784, 447] width 992 height 457
click at [573, 477] on div "15 YEAR FIXED $1,452 per month Rate 5.625% APR 6.087% APHog 6.393% Home Value $…" at bounding box center [784, 447] width 992 height 457
click at [671, 236] on icon at bounding box center [662, 245] width 25 height 25
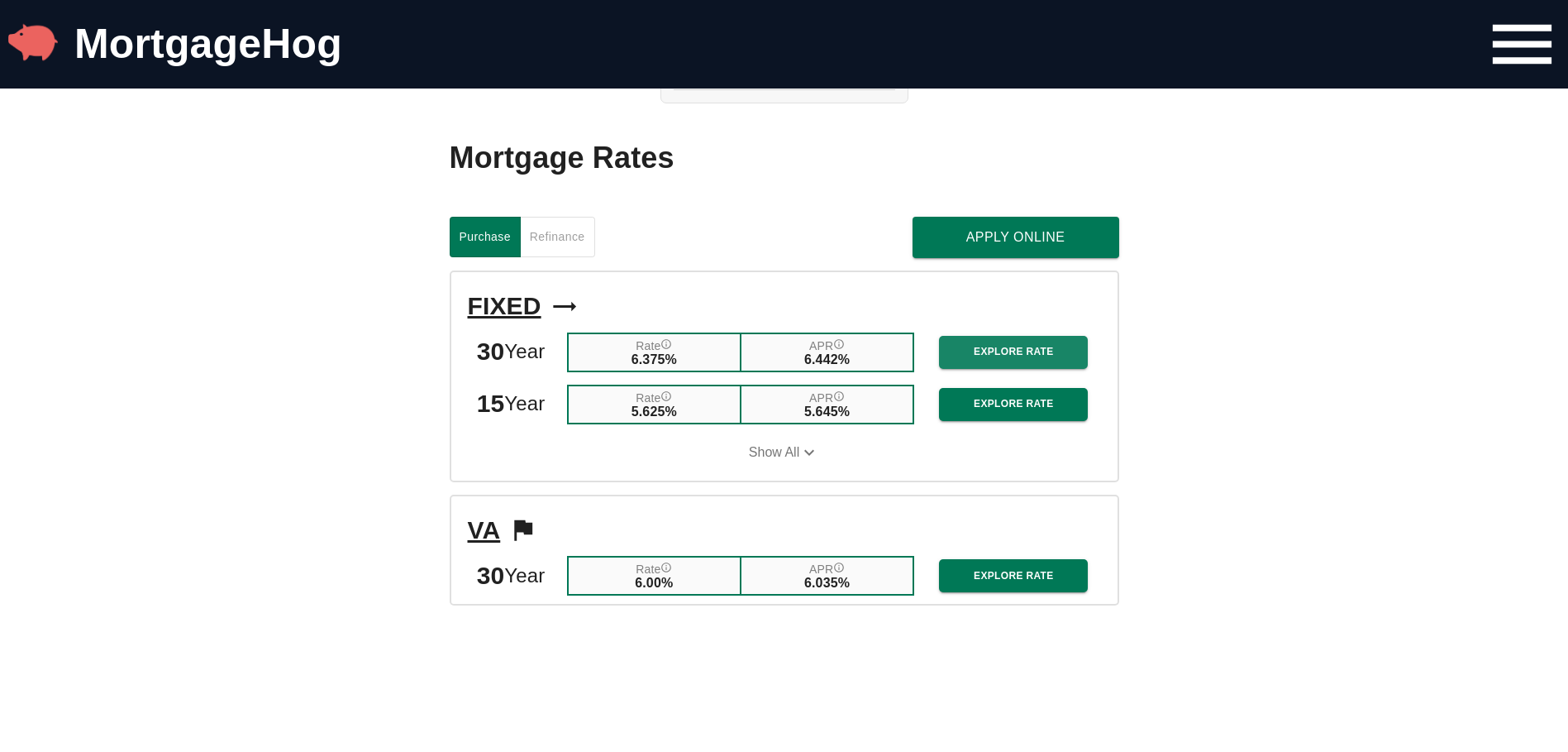
click at [980, 360] on span "Explore Rate" at bounding box center [1014, 352] width 123 height 18
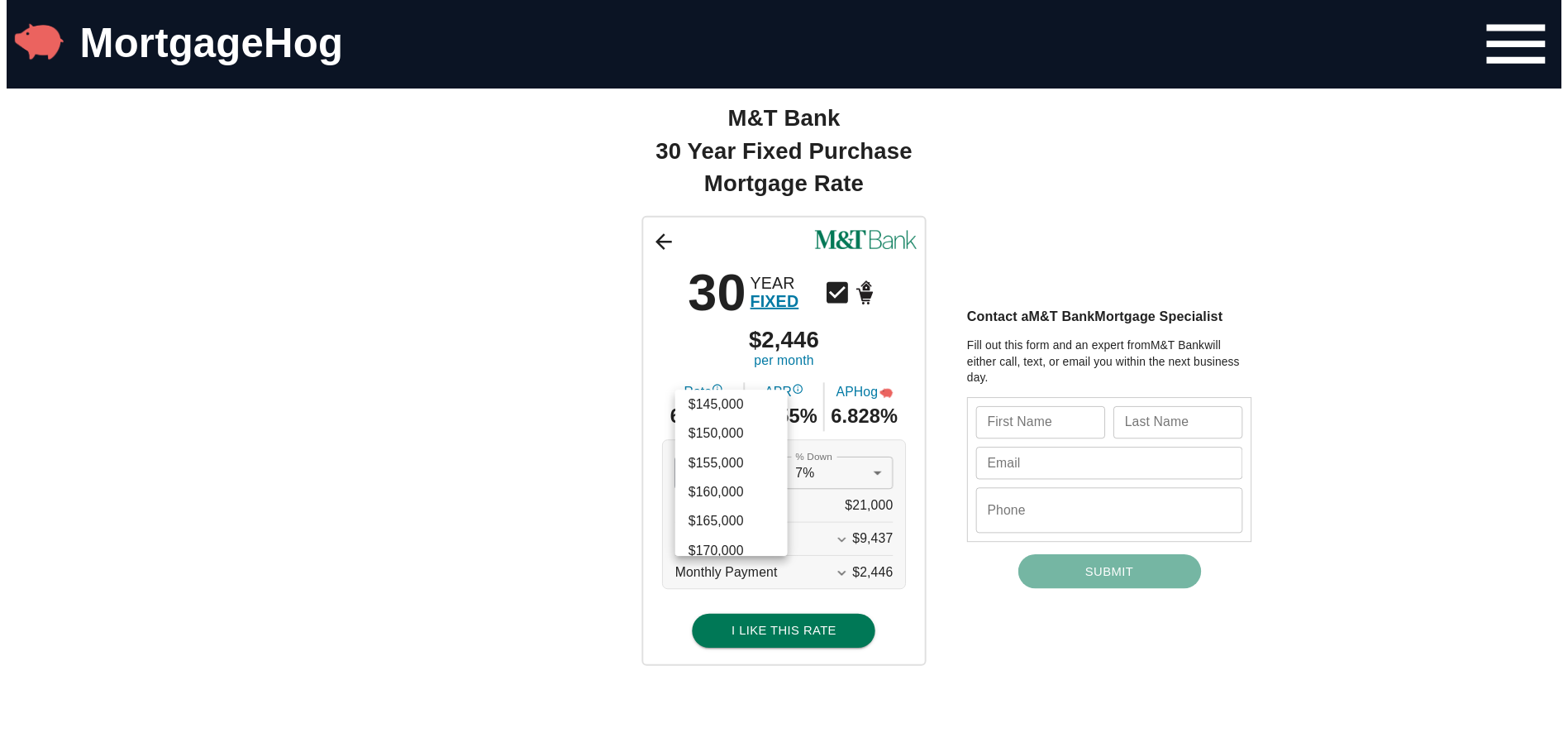
scroll to position [728, 0]
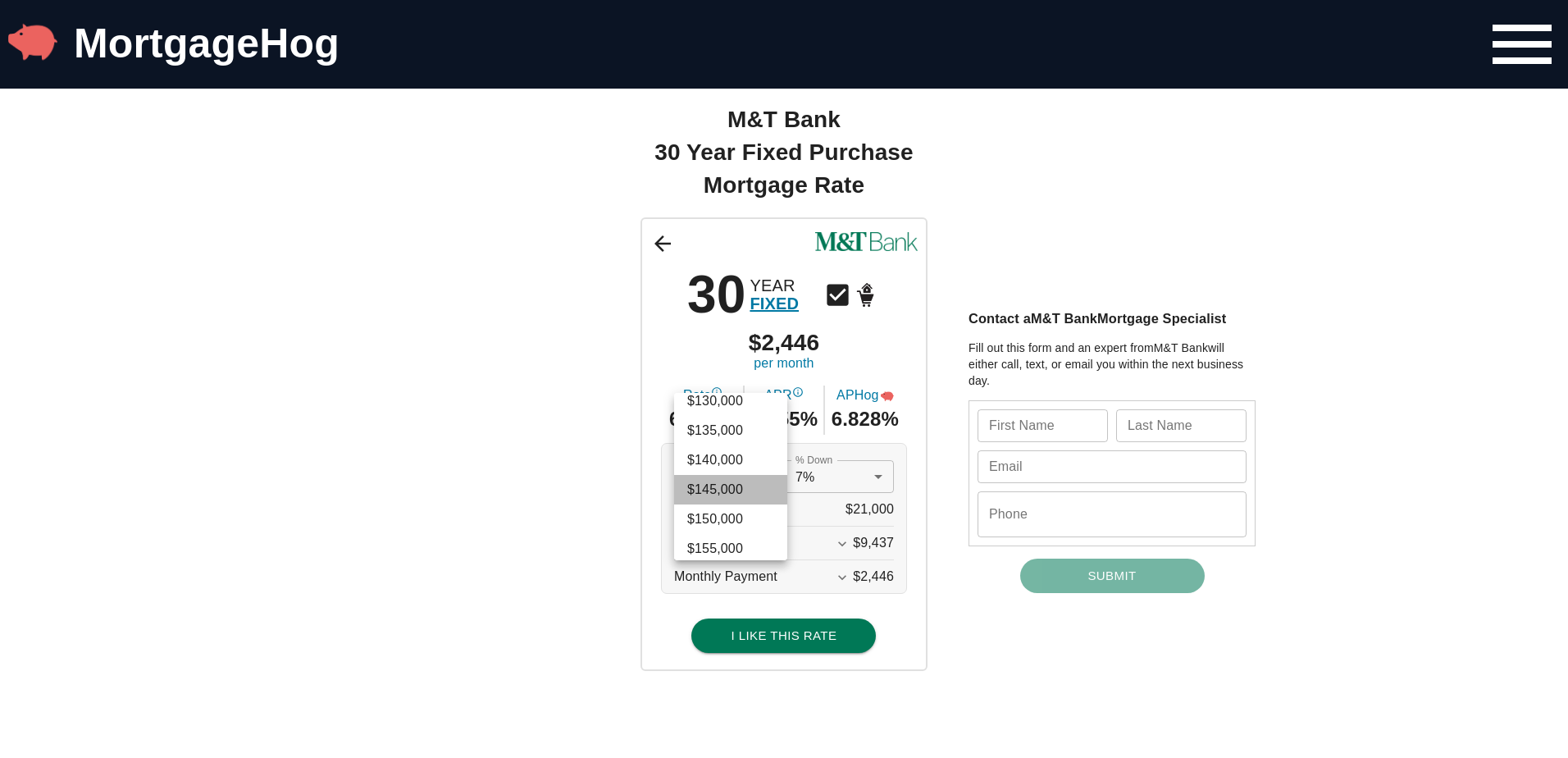
click at [728, 479] on li "$145,000" at bounding box center [731, 489] width 113 height 29
type input "145000"
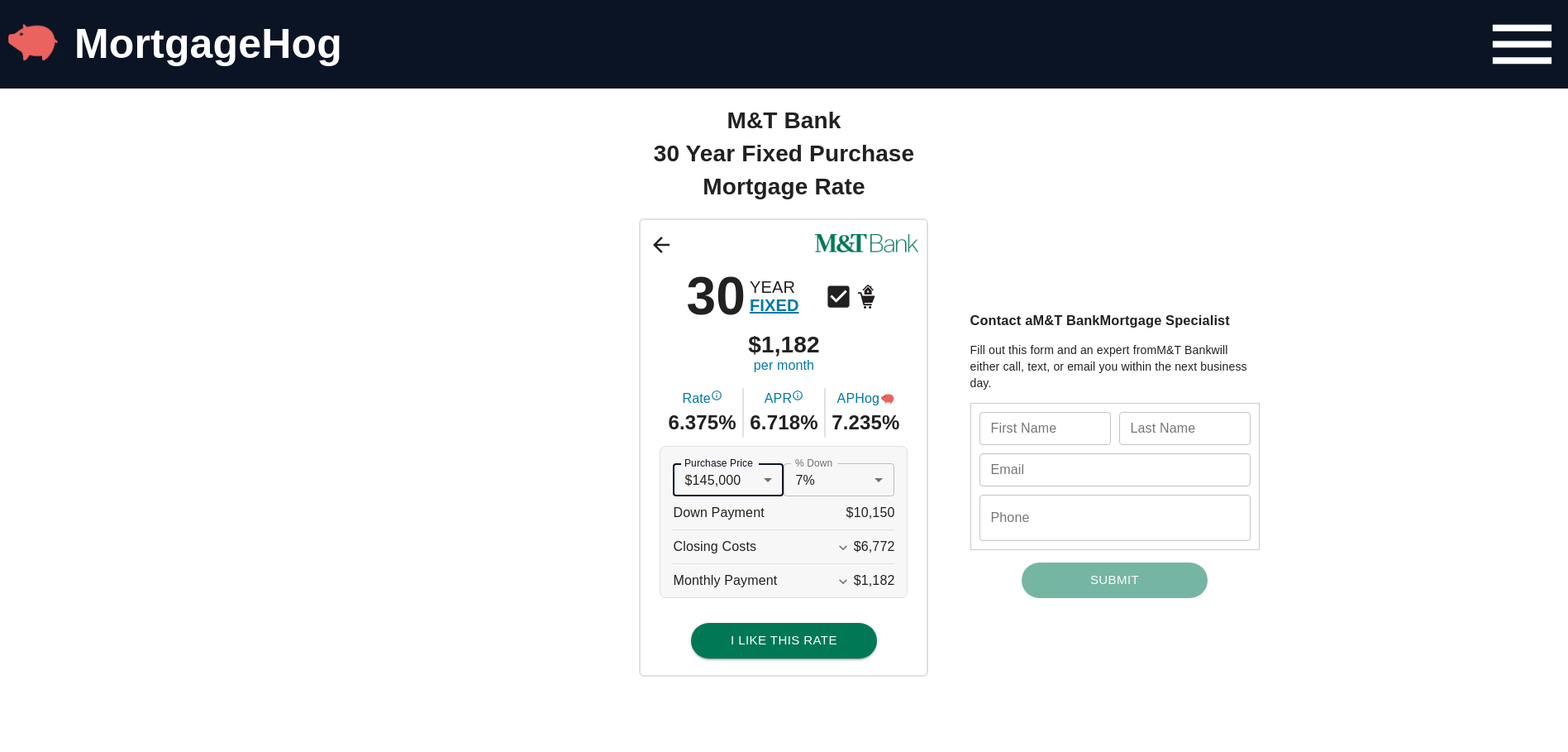
click at [848, 581] on icon "Expand More" at bounding box center [842, 582] width 8 height 5
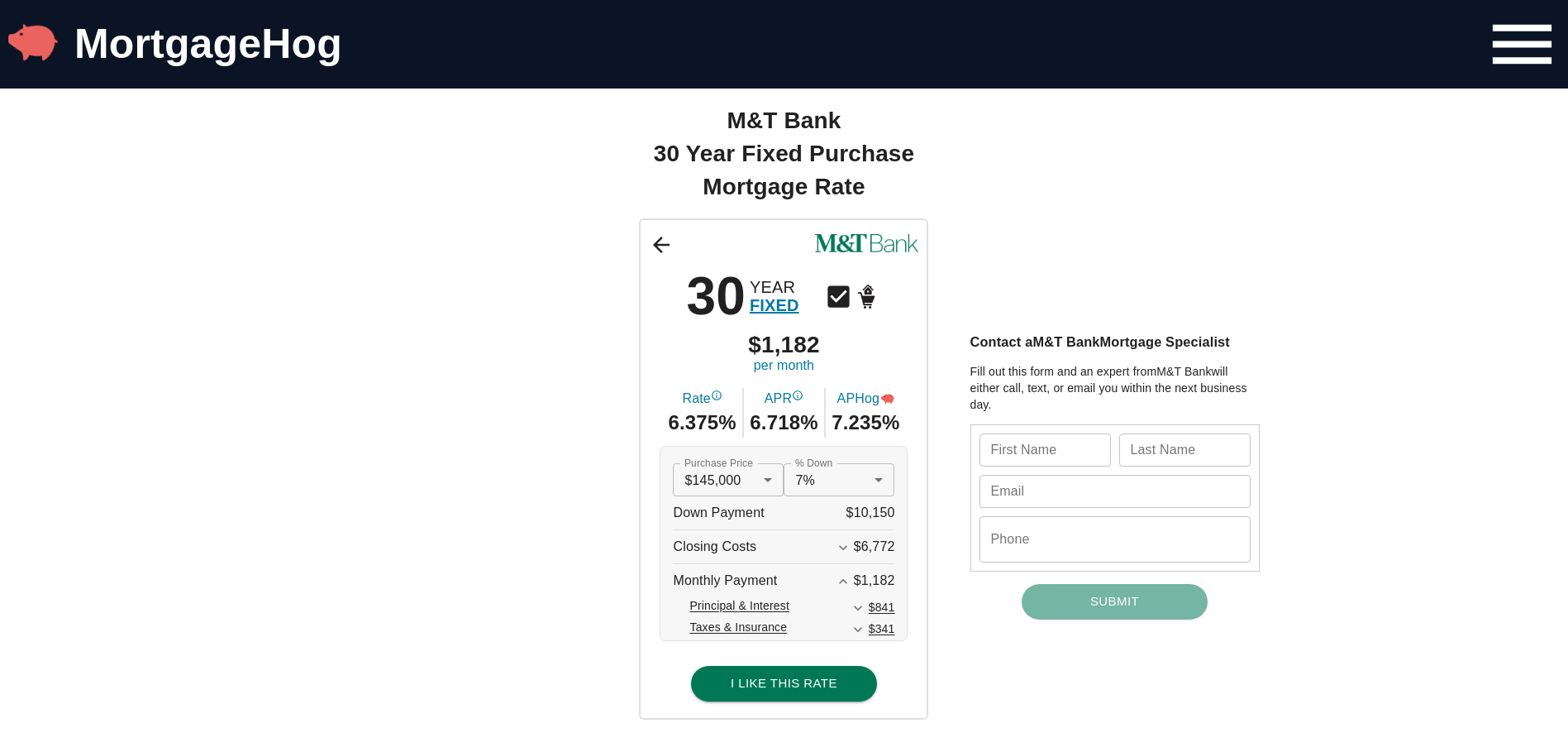
click at [589, 570] on div "30 YEAR FIXED $1,182 per month Rate 6.375% APR 6.718% APHog 7.235% Purchase Pri…" at bounding box center [784, 468] width 992 height 500
